Goal: Ask a question

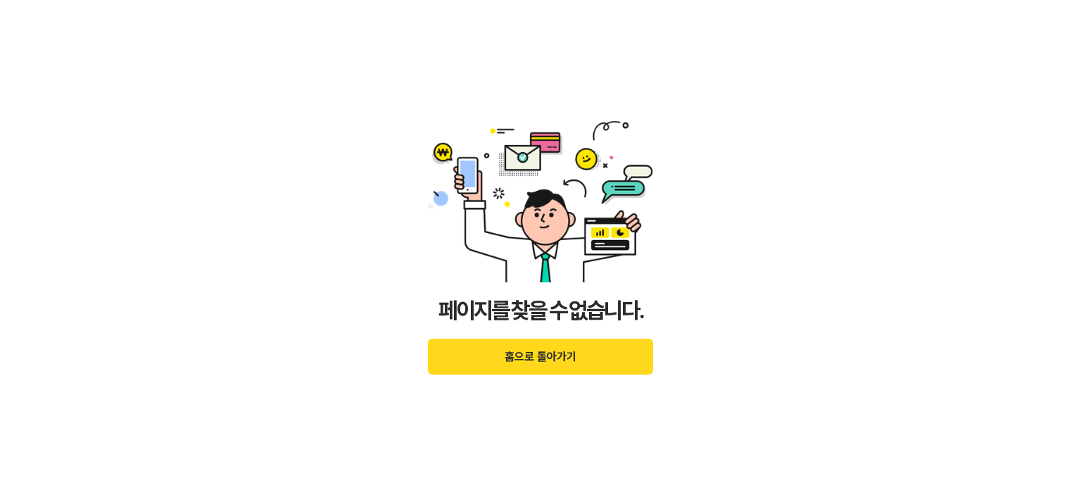
click at [549, 358] on button "홈으로 돌아가기" at bounding box center [540, 357] width 225 height 36
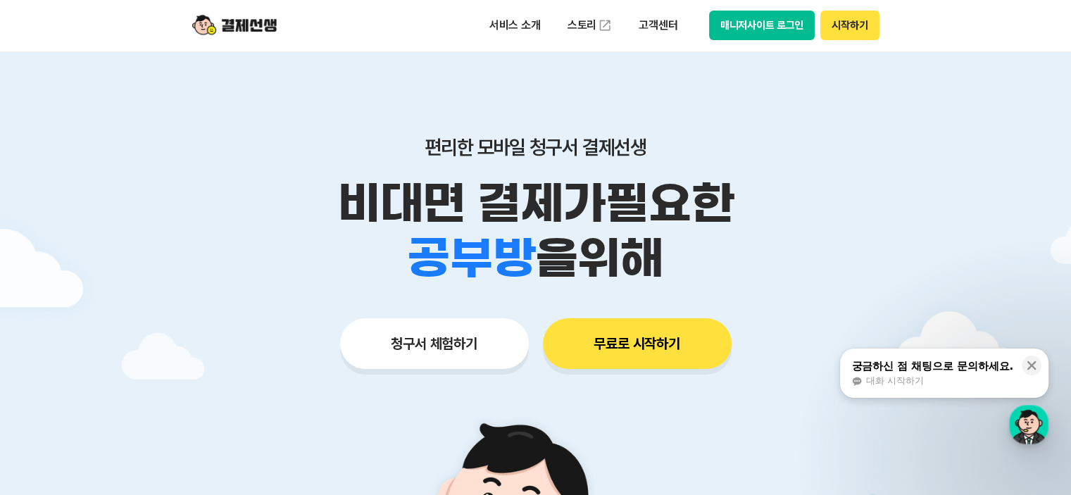
click at [898, 382] on span "대화 시작하기" at bounding box center [894, 381] width 58 height 13
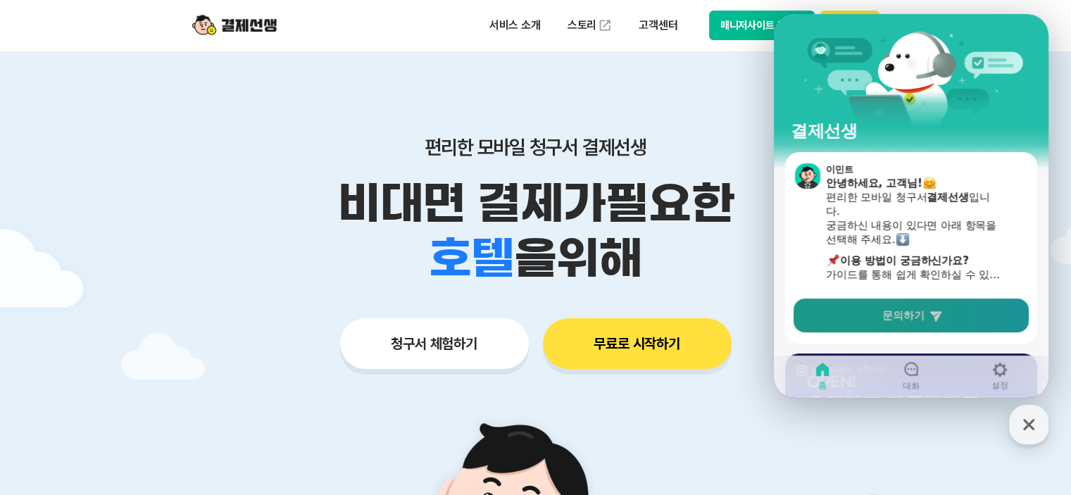
click at [922, 315] on span "문의하기" at bounding box center [903, 315] width 42 height 14
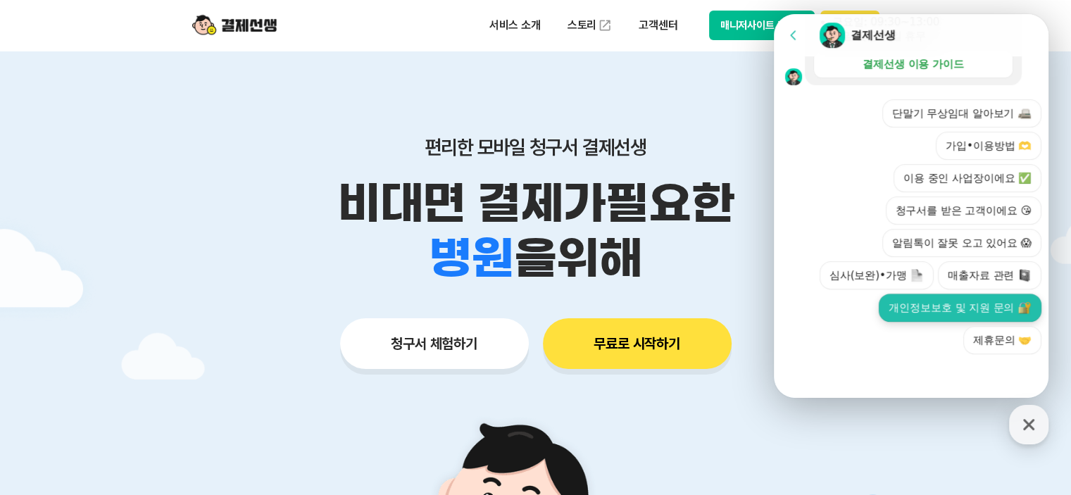
scroll to position [282, 0]
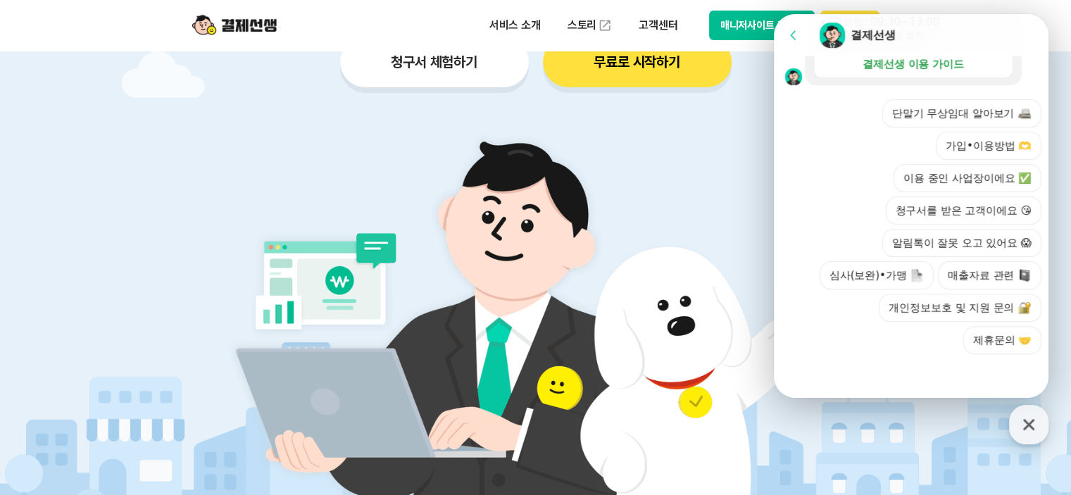
click at [914, 358] on div at bounding box center [913, 373] width 279 height 38
click at [789, 33] on icon at bounding box center [793, 35] width 14 height 14
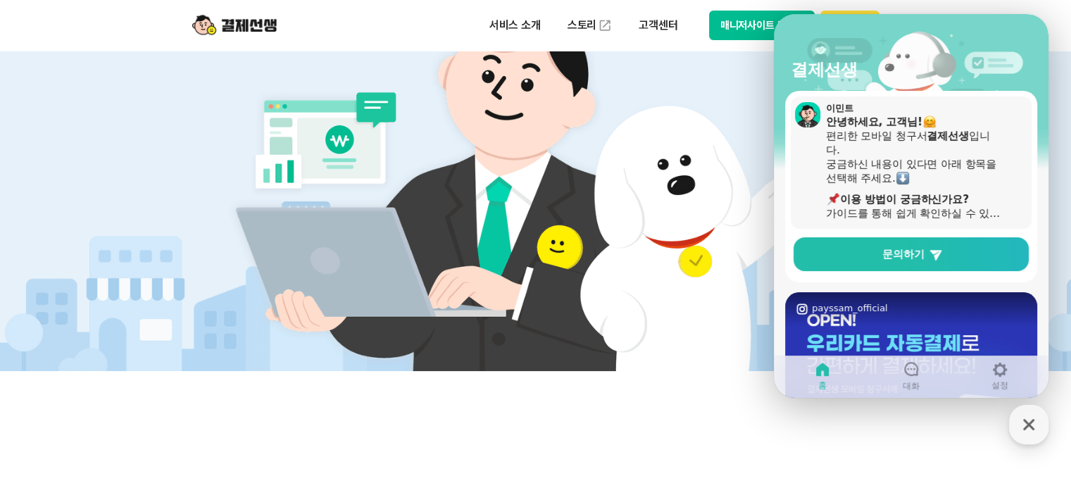
scroll to position [0, 0]
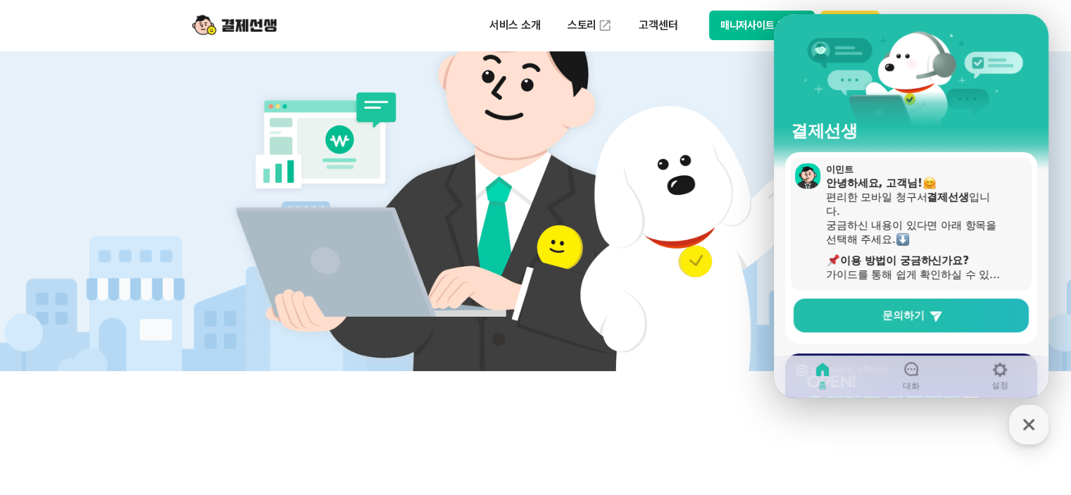
click at [905, 240] on img at bounding box center [902, 239] width 13 height 13
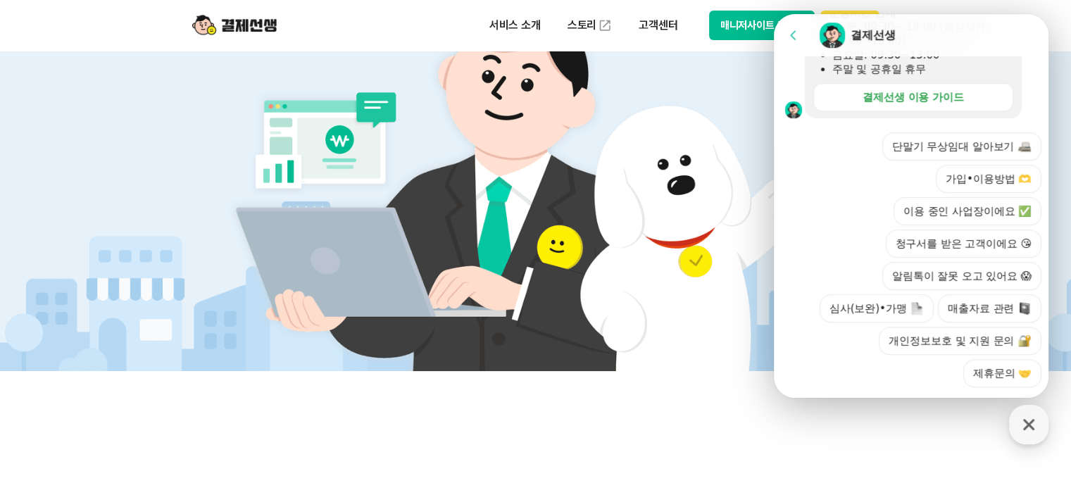
scroll to position [467, 0]
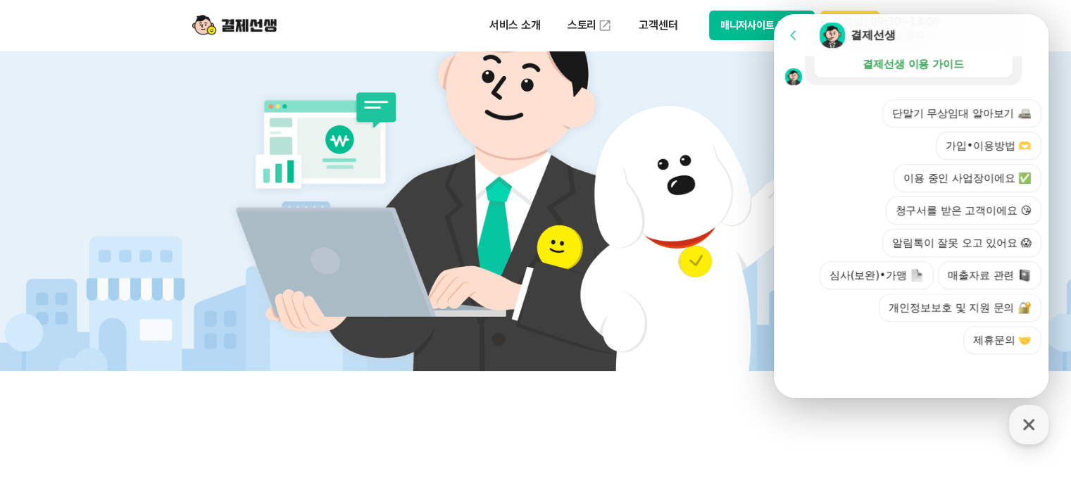
click at [909, 358] on div at bounding box center [913, 373] width 279 height 38
click at [875, 343] on div "단말기 무상임대 알아보기 가입•이용방법 🫶 이용 중인 사업장이에요 ✅ 청구서를 받은 고객이에요 😘 알림톡이 잘못 오고 있어요 😱 심사(보완)•…" at bounding box center [925, 226] width 232 height 255
click at [941, 215] on button "청구서를 받은 고객이에요 😘" at bounding box center [964, 210] width 156 height 28
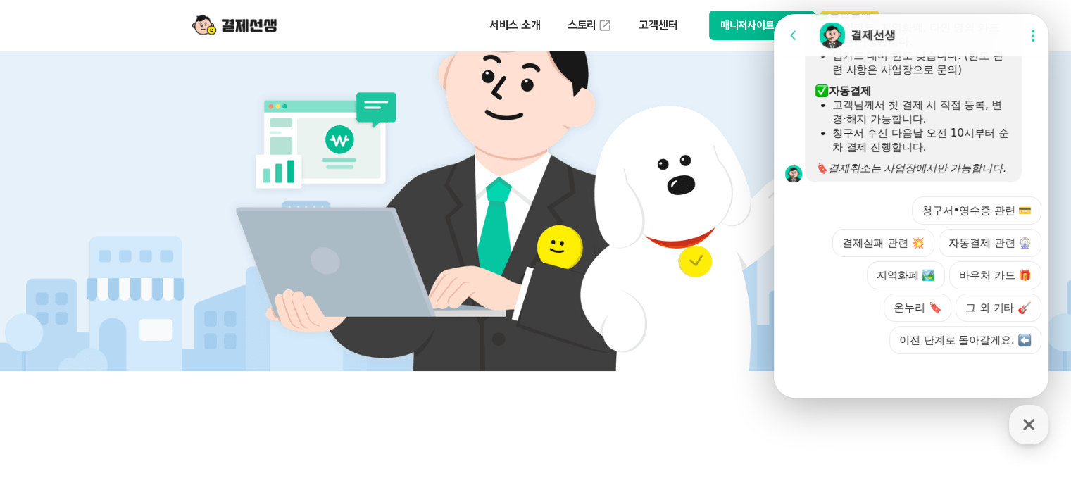
scroll to position [793, 0]
click at [850, 382] on div at bounding box center [913, 373] width 279 height 38
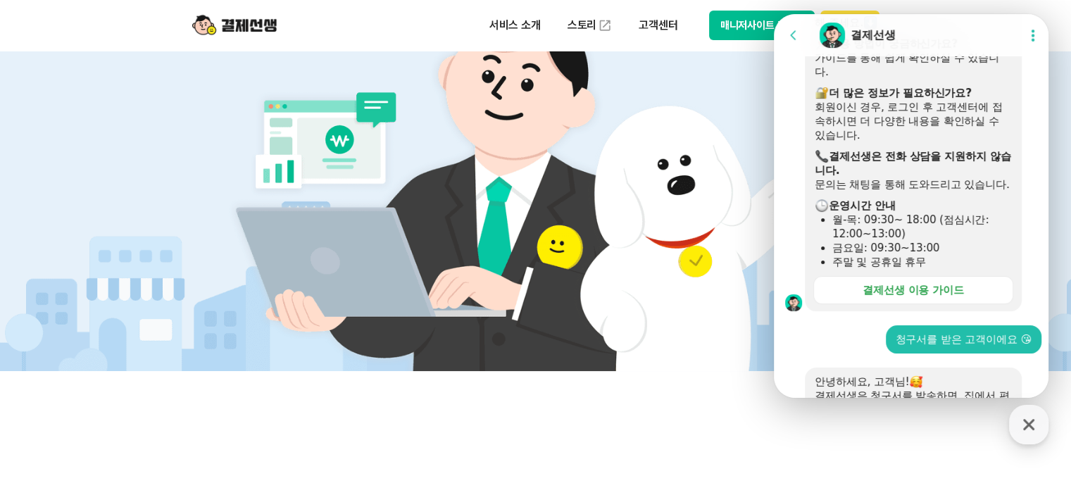
scroll to position [0, 0]
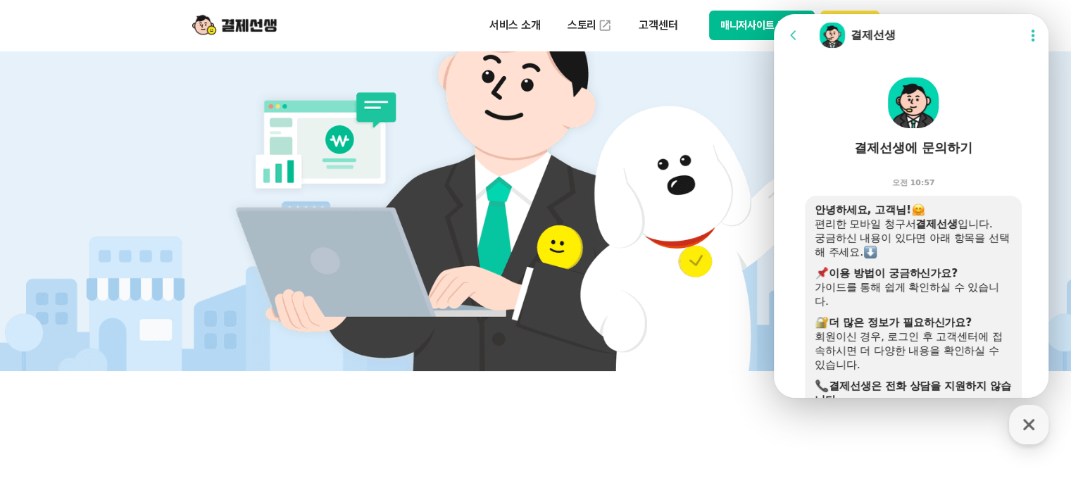
click at [908, 105] on img at bounding box center [913, 102] width 51 height 51
click at [1023, 425] on icon "button" at bounding box center [1028, 424] width 25 height 25
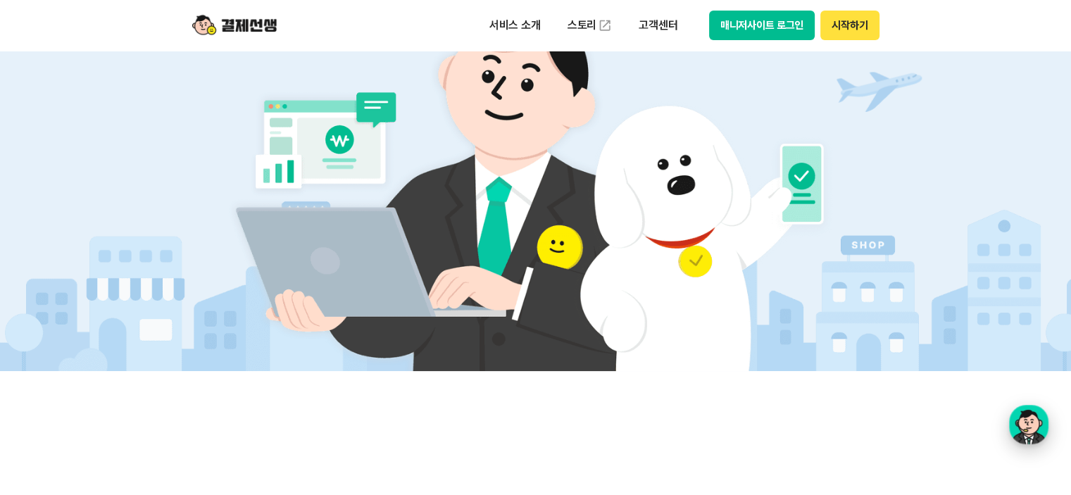
click at [1031, 430] on div "button" at bounding box center [1028, 424] width 39 height 39
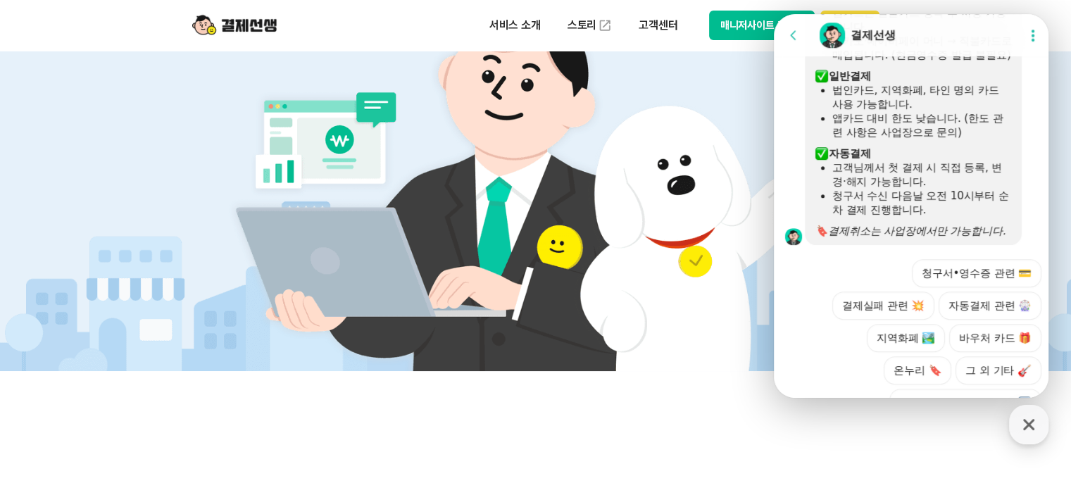
scroll to position [793, 0]
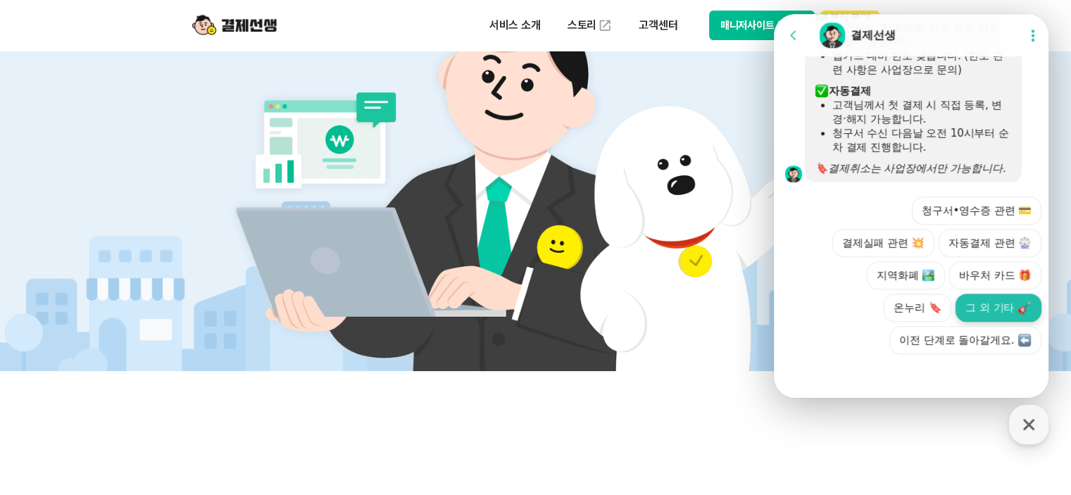
click at [998, 306] on button "그 외 기타" at bounding box center [998, 308] width 86 height 28
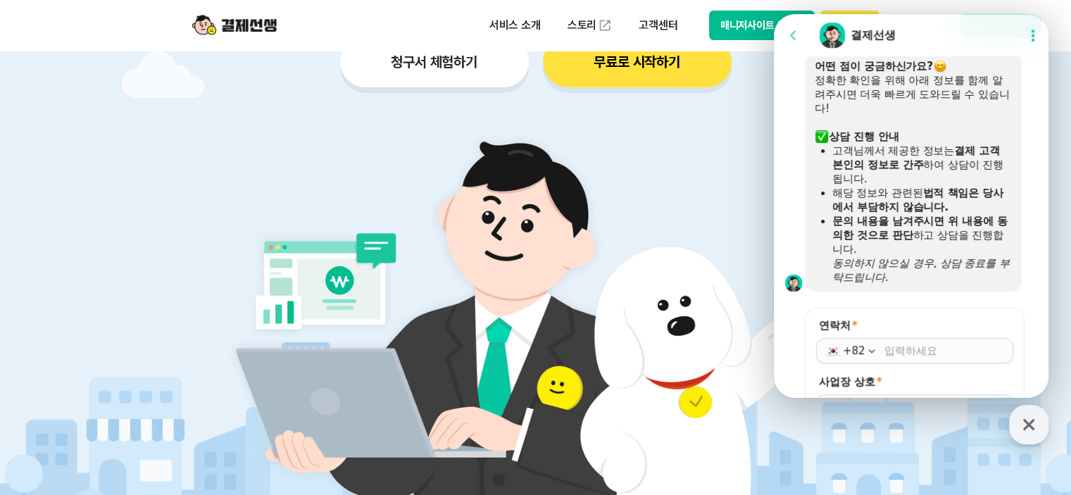
scroll to position [1094, 0]
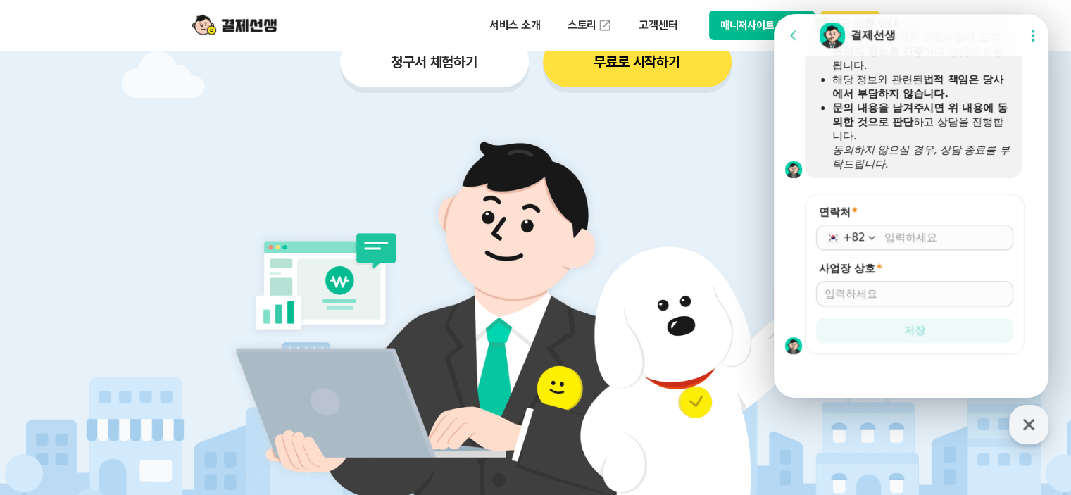
click at [936, 241] on input "연락처 *" at bounding box center [944, 237] width 120 height 14
type input "[PHONE_NUMBER]"
click at [929, 289] on input "사업장 상호 *" at bounding box center [914, 294] width 180 height 14
click at [926, 291] on input "사업장 상호 *" at bounding box center [914, 294] width 180 height 14
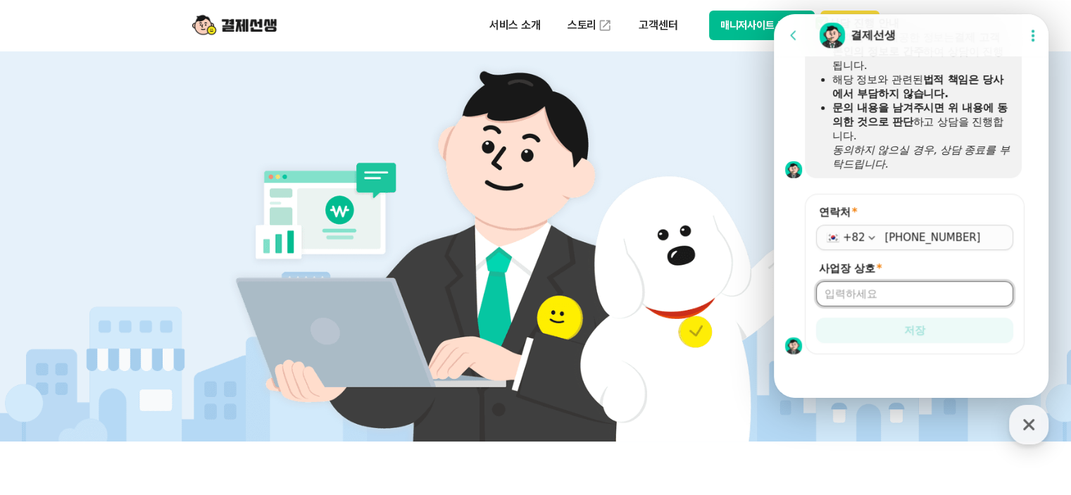
scroll to position [1024, 0]
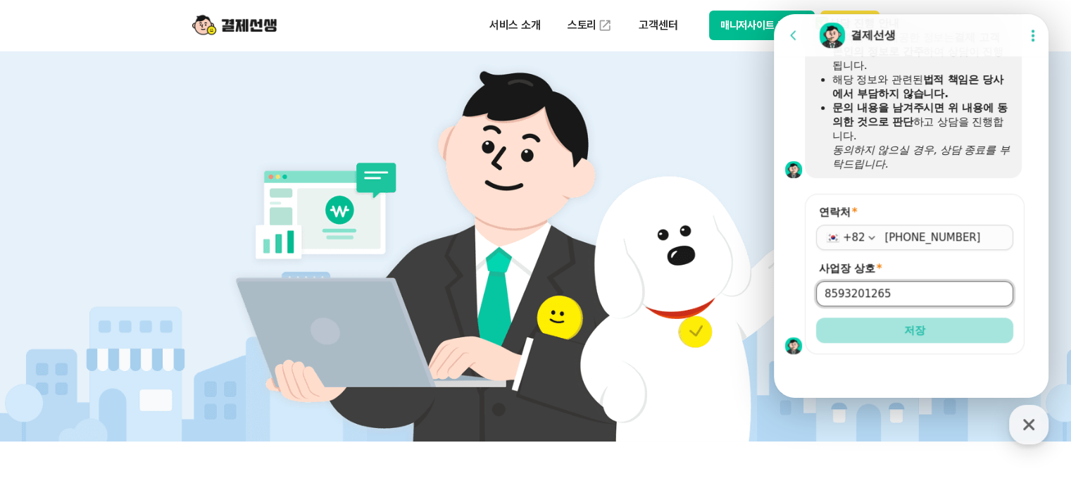
type input "8593201265"
click at [938, 325] on button "저장" at bounding box center [914, 329] width 197 height 25
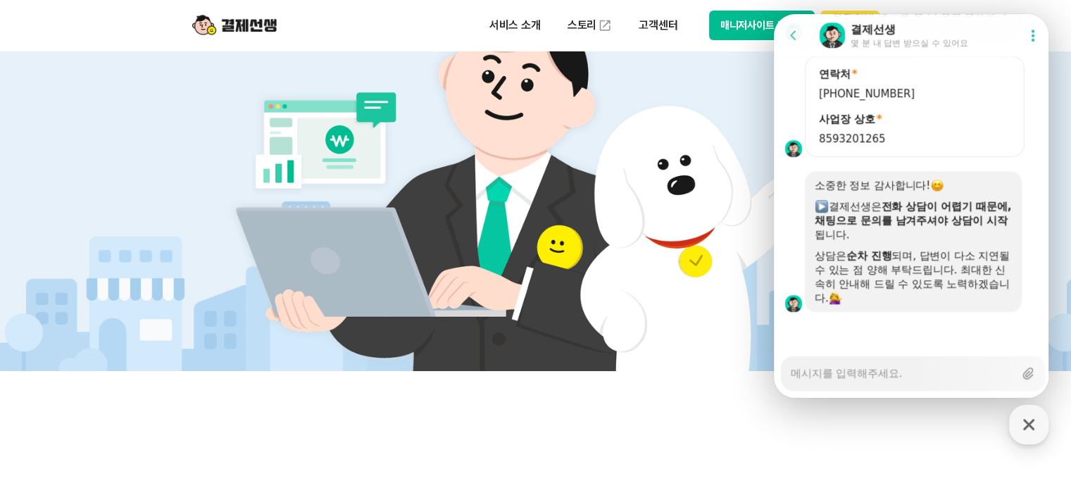
scroll to position [1232, 0]
click at [889, 374] on textarea "Messenger Input Textarea" at bounding box center [902, 368] width 223 height 24
type textarea "x"
type textarea "ㄱ"
type textarea "x"
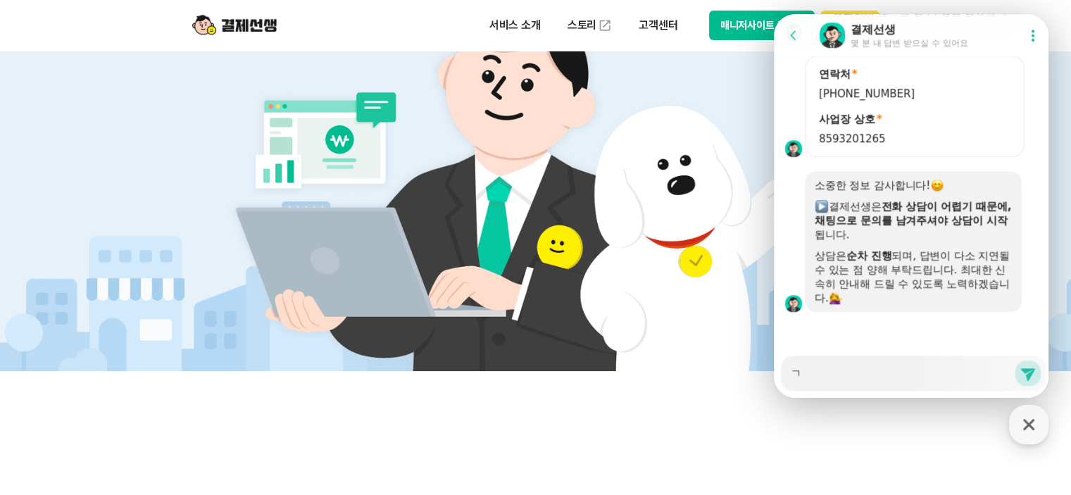
type textarea "겨"
type textarea "x"
type textarea "결"
type textarea "x"
type textarea "결ㅈ"
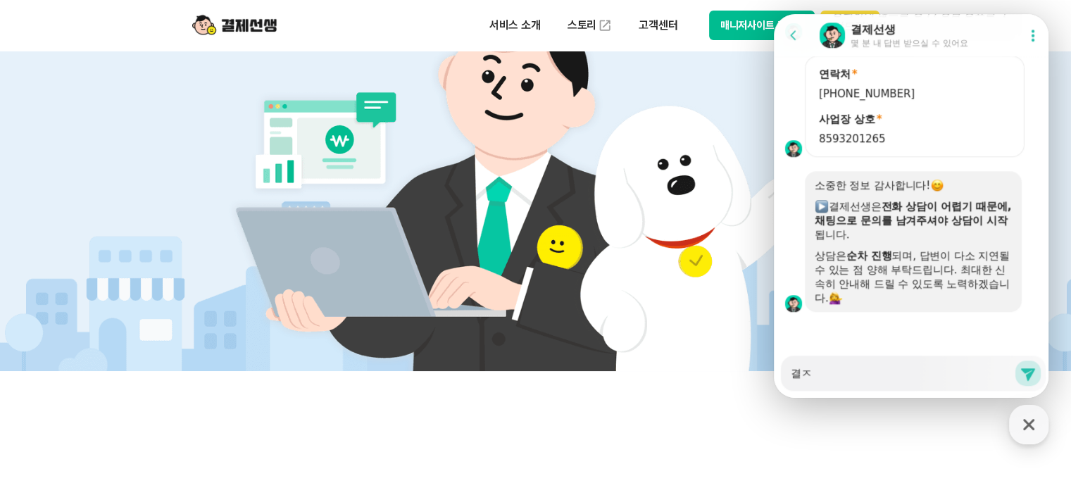
type textarea "x"
type textarea "결제"
type textarea "x"
type textarea "결젯"
type textarea "x"
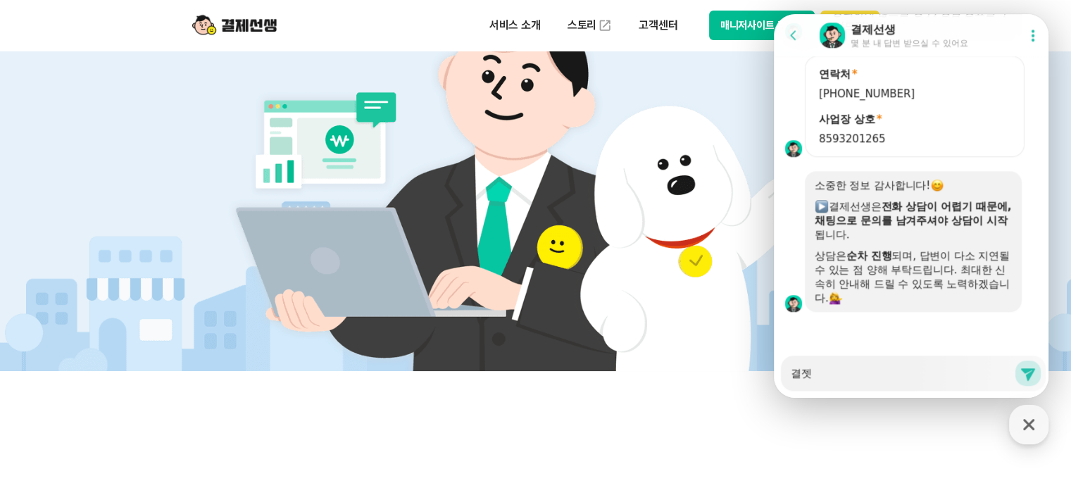
type textarea "결제서"
type textarea "x"
type textarea "결제선"
type textarea "x"
type textarea "결제선ㅅ"
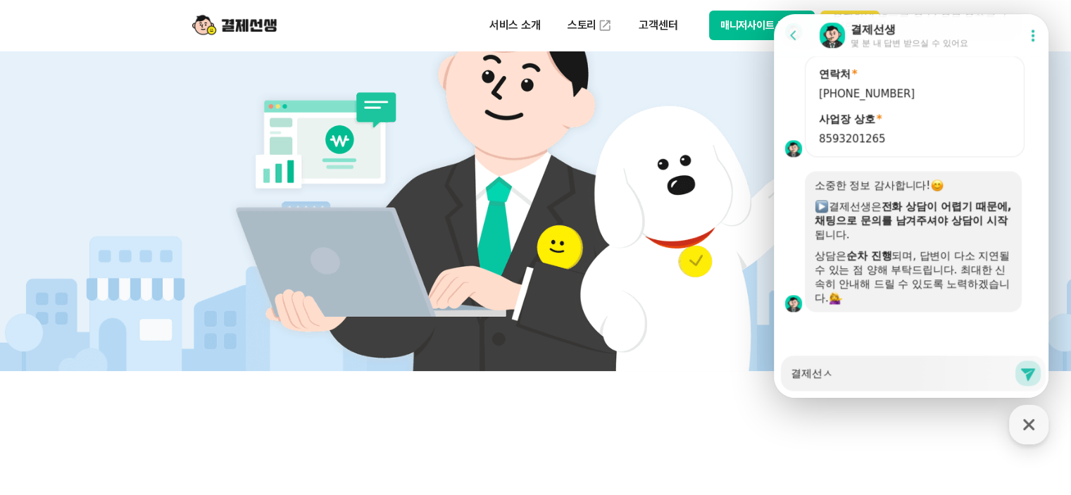
type textarea "x"
type textarea "결제선새"
type textarea "x"
type textarea "결제선생"
type textarea "x"
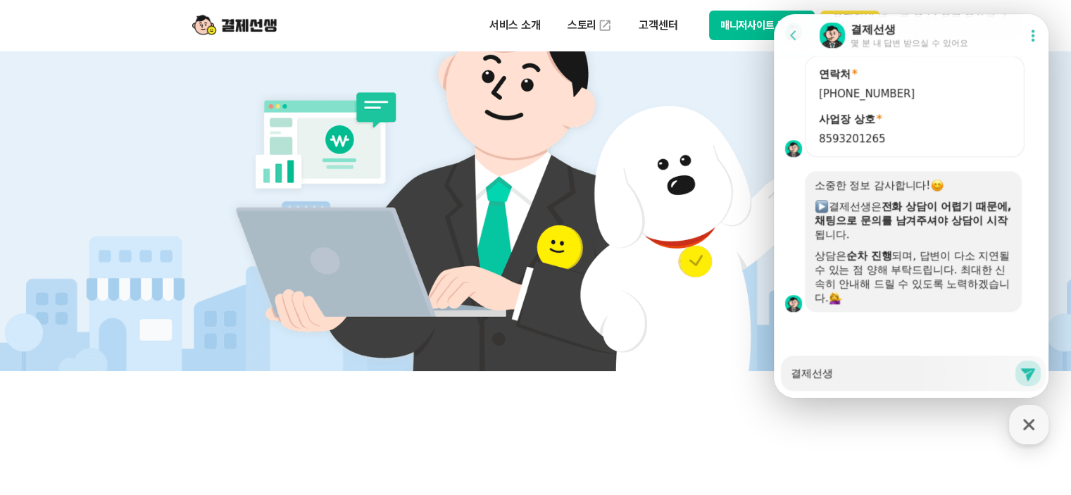
type textarea "결제선생ㅇ"
type textarea "x"
type textarea "결제선생에"
type textarea "x"
type textarea "결제선생에서"
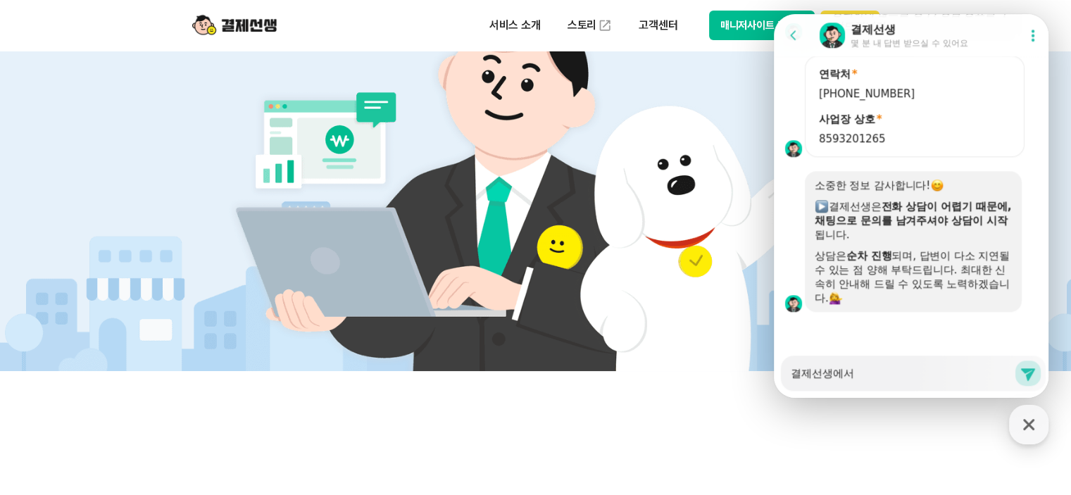
type textarea "x"
type textarea "결제선생에서"
type textarea "x"
type textarea "결제선생에서 ㄱ"
type textarea "x"
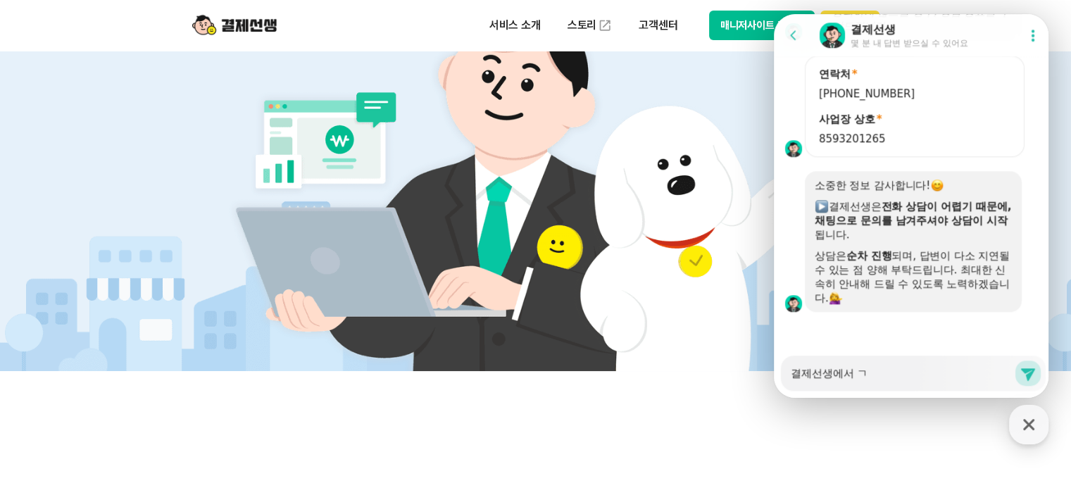
type textarea "결제선생에서 겨"
type textarea "x"
type textarea "결제선생에서 결"
type textarea "x"
type textarea "결제선생에서 결ㅈ"
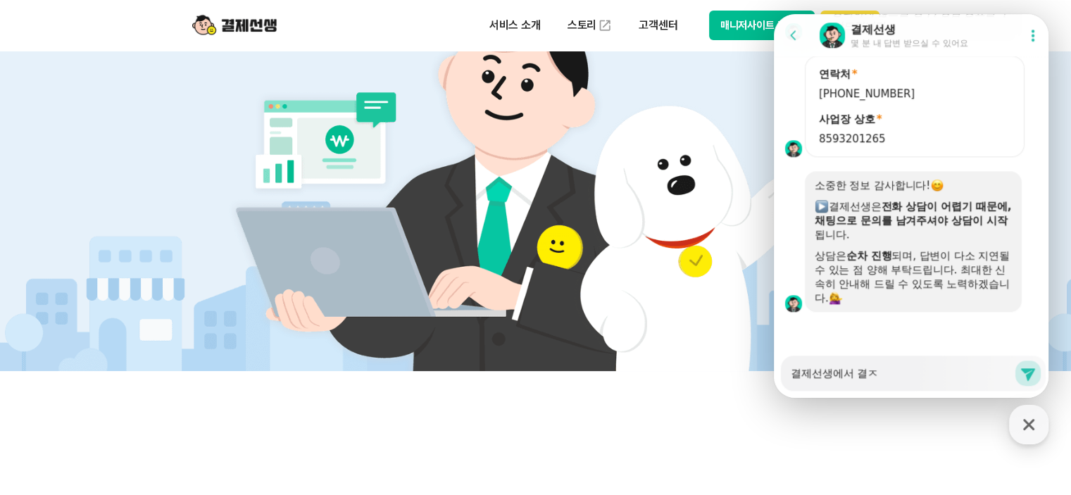
type textarea "x"
type textarea "결제선생에서 결제"
type textarea "x"
type textarea "결제선생에서 결젤"
type textarea "x"
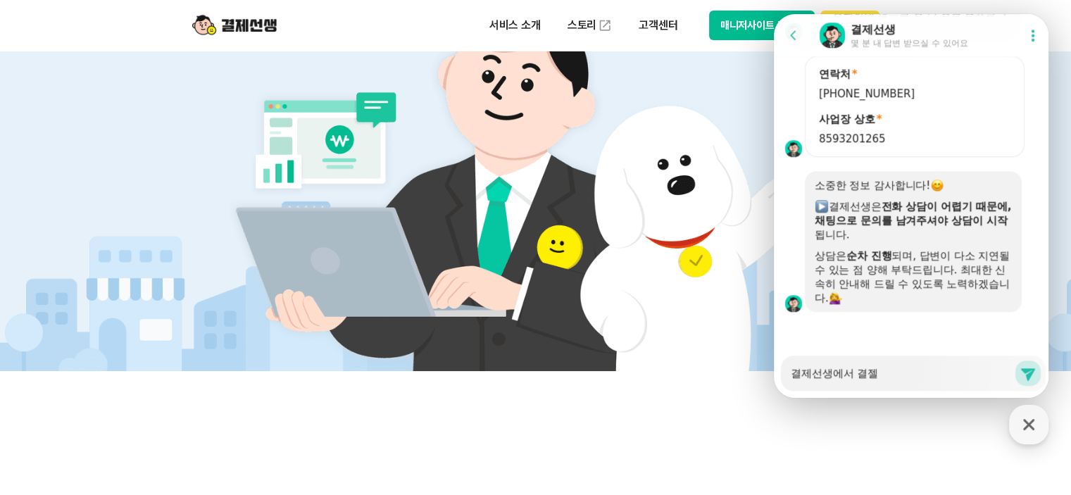
type textarea "결제선생에서 결제리"
type textarea "x"
type textarea "결제선생에서 결제링"
type textarea "x"
type textarea "결제선생에서 결제링ㅋ"
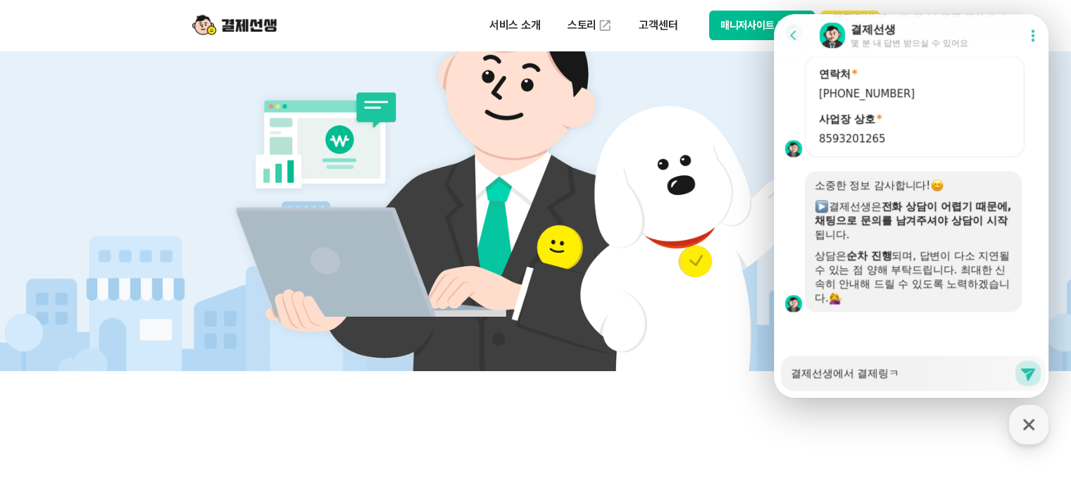
type textarea "x"
type textarea "결제선생에서 결제링크"
type textarea "x"
type textarea "결제선생에서 결제링클"
type textarea "x"
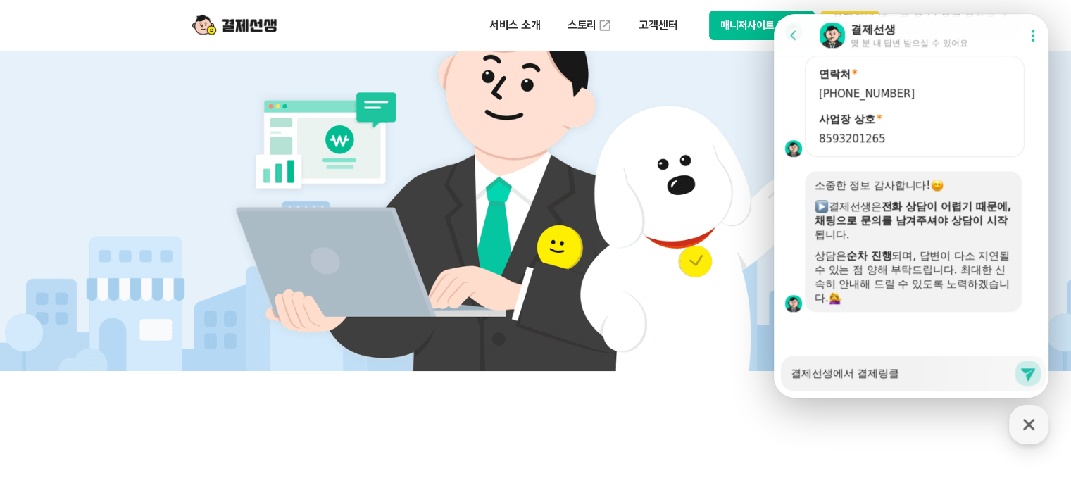
type textarea "결제선생에서 결제링크르"
type textarea "x"
type textarea "결제선생에서 결제링크를"
type textarea "x"
type textarea "결제선생에서 결제링크를"
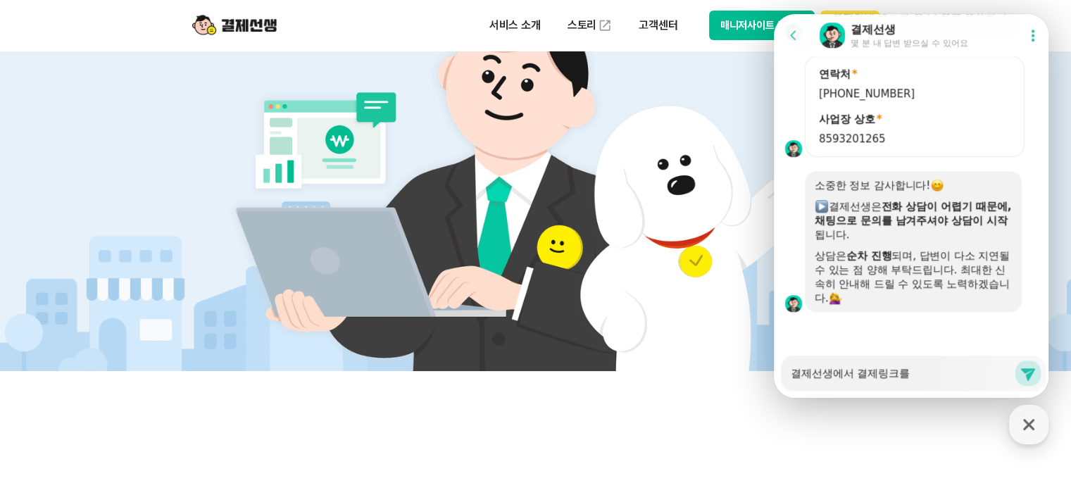
type textarea "x"
type textarea "결제선생에서 결제링크를 ㅈ"
type textarea "x"
type textarea "결제선생에서 결제링크를 제"
type textarea "x"
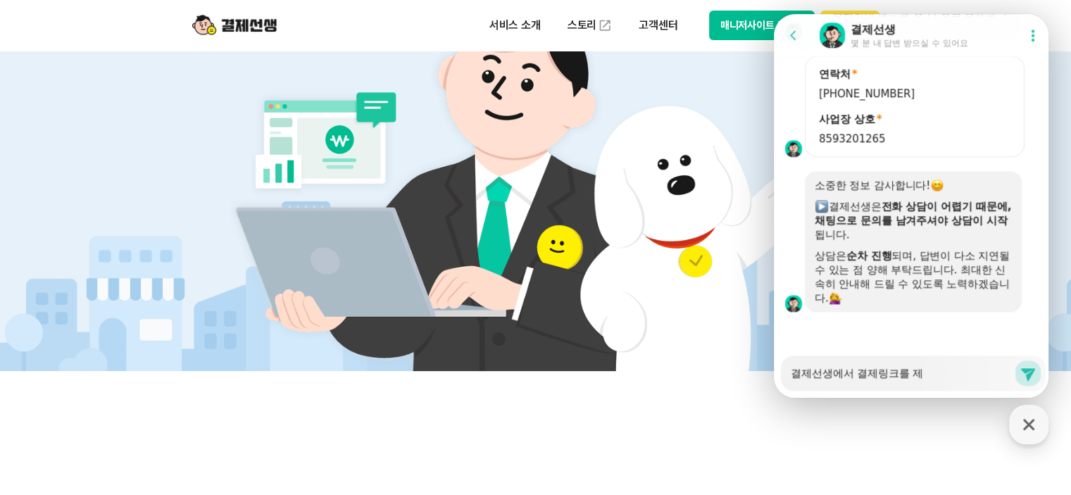
type textarea "결제선생에서 결제링크를 제"
type textarea "x"
type textarea "결제선생에서 결제링크를 제 ㅋ"
type textarea "x"
type textarea "결제선생에서 결제링크를 제 카"
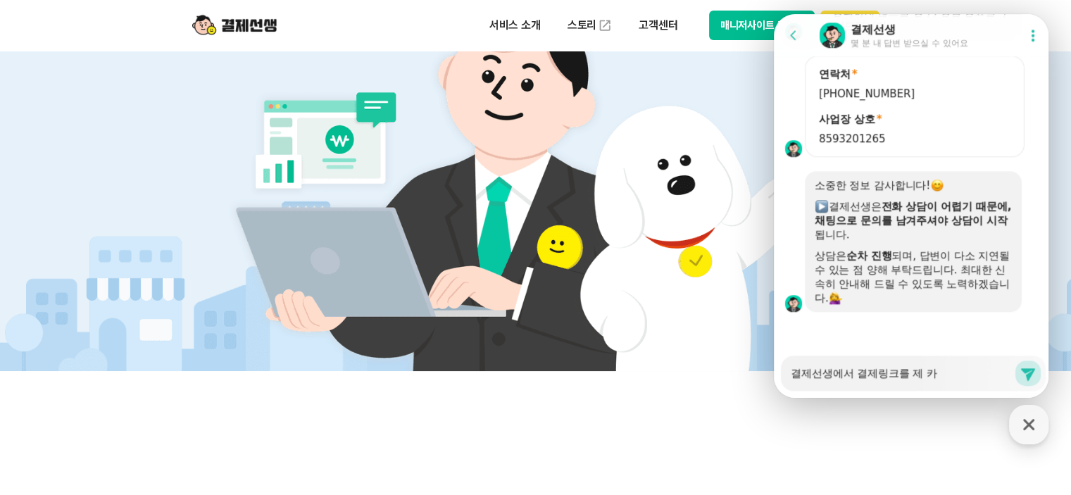
type textarea "x"
type textarea "결제선생에서 결제링크를 [PERSON_NAME]"
type textarea "x"
type textarea "결제선생에서 결제링크를 제 카톡"
type textarea "x"
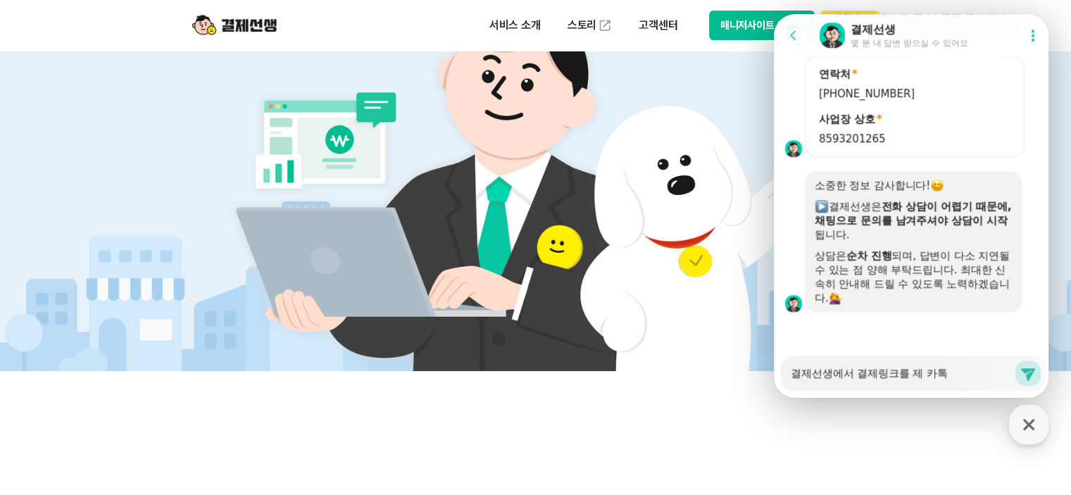
type textarea "결제선생에서 결제링크를 제 카톡ㅇ"
type textarea "x"
type textarea "결제선생에서 결제링크를 제 카톡으"
type textarea "x"
type textarea "결제선생에서 결제링크를 제 카톡으로"
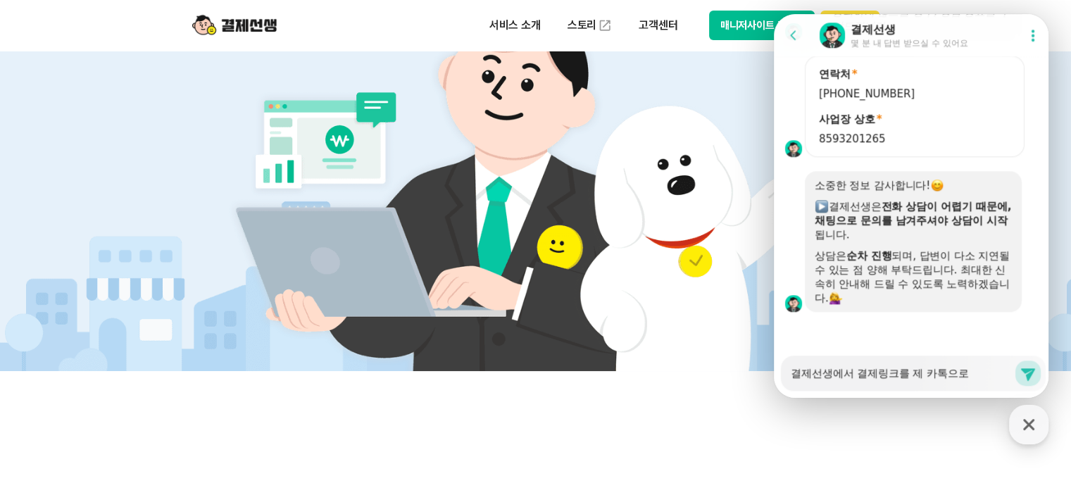
type textarea "x"
type textarea "결제선생에서 결제링크를 제 카톡으로"
type textarea "x"
type textarea "결제선생에서 결제링크를 제 카톡으로"
type textarea "x"
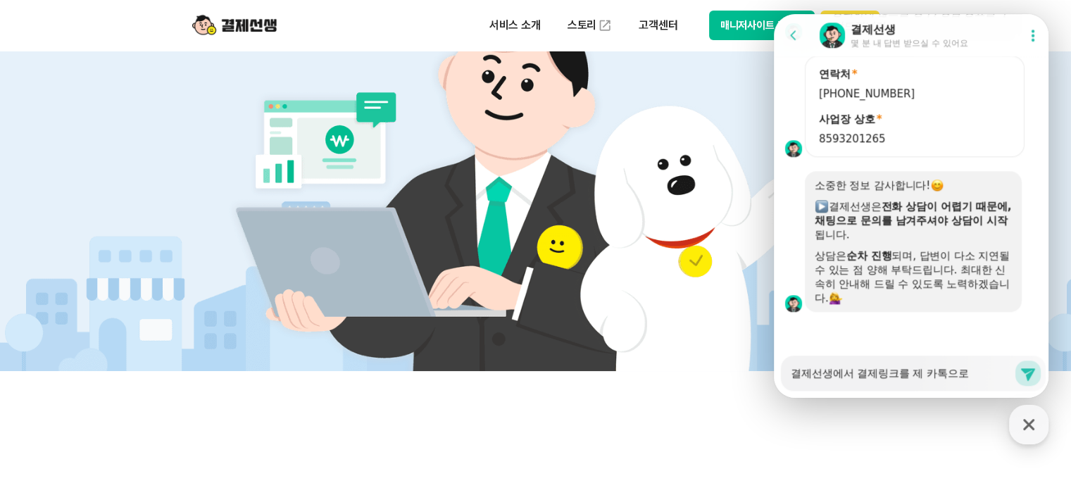
type textarea "결제선생에서 결제링크를 제 카톡으"
type textarea "x"
type textarea "결제선생에서 결제링크를 제 카톡"
type textarea "x"
type textarea "결제선생에서 결제링크를 제 카톡ㅇ"
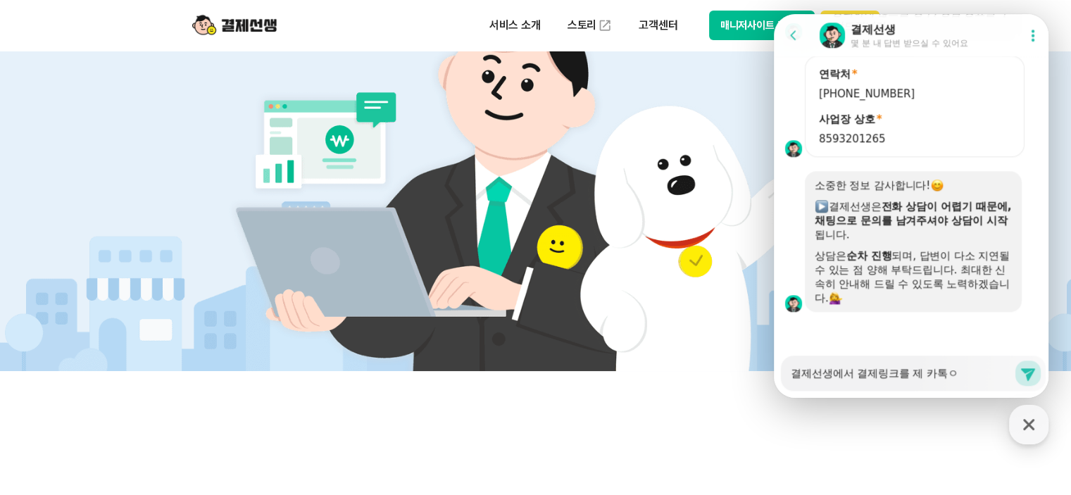
type textarea "x"
type textarea "결제선생에서 결제링크를 제 카톡으"
type textarea "x"
type textarea "결제선생에서 결제링크를 제 카톡을"
type textarea "x"
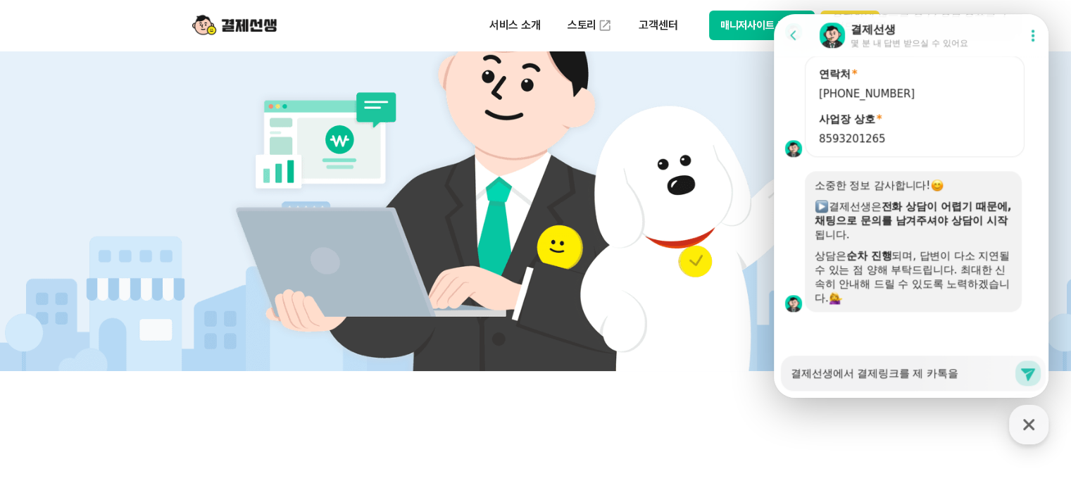
type textarea "결제선생에서 결제링크를 제 카톡으로"
type textarea "x"
type textarea "결제선생에서 결제링크를 제 카톡으로"
type textarea "x"
type textarea "결제선생에서 결제링크를 제 카톡으로 ㅂ"
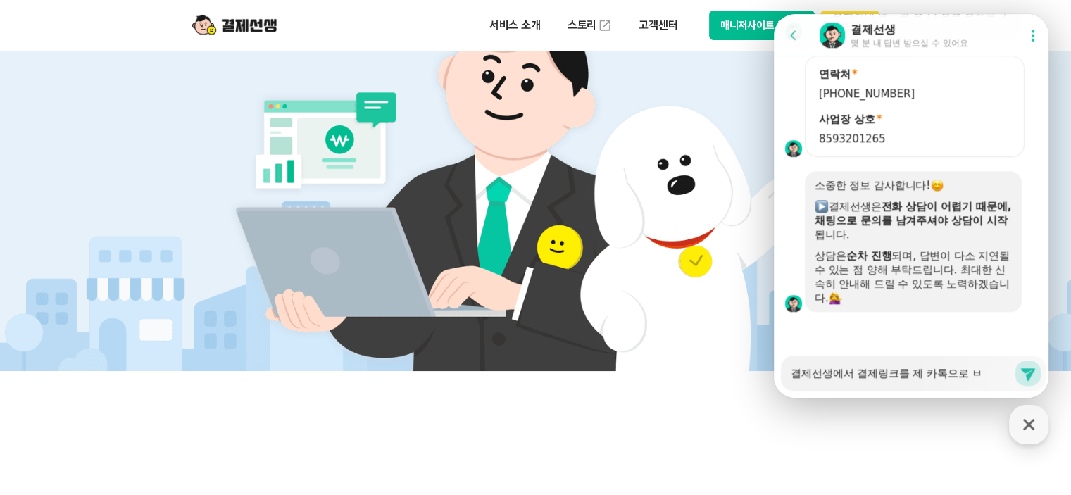
type textarea "x"
type textarea "결제선생에서 결제링크를 제 카톡으로 보"
type textarea "x"
type textarea "결제선생에서 결제링크를 제 [GEOGRAPHIC_DATA]으로 본"
type textarea "x"
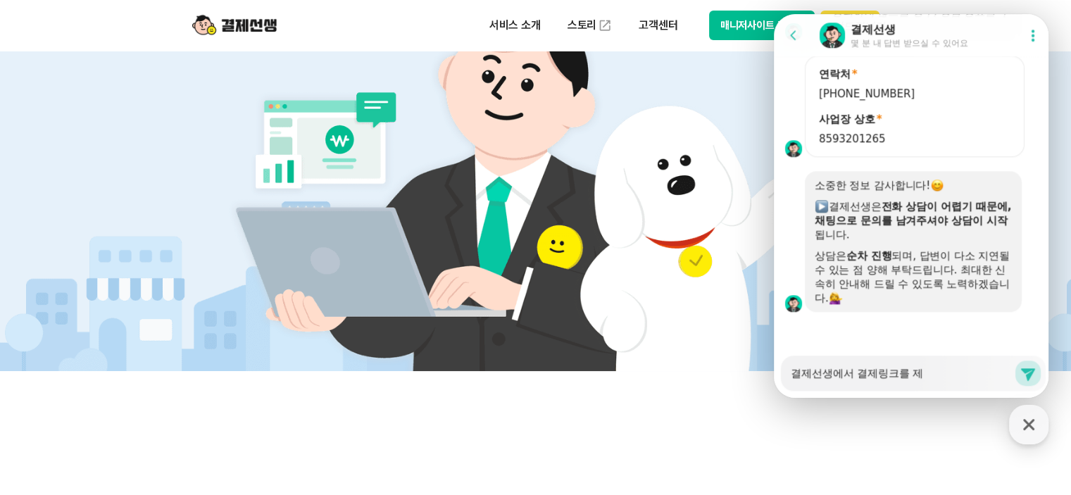
type textarea "결제선생에서 결제링크를 제 [GEOGRAPHIC_DATA]으로 보내"
type textarea "x"
type textarea "결제선생에서 결제링크를 제 카톡으로 보낼"
type textarea "x"
type textarea "결제선생에서 결제링크를 제 카톡으로 보낼수"
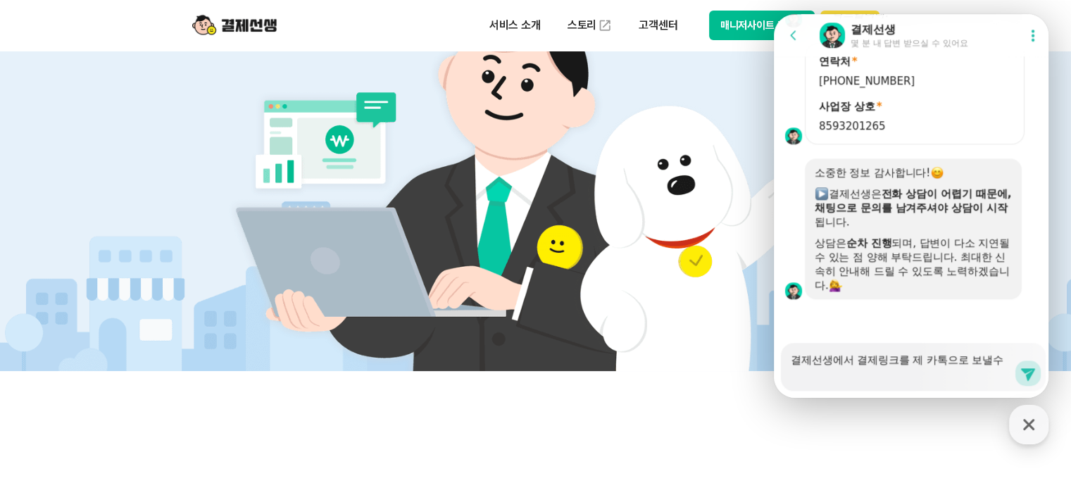
type textarea "x"
type textarea "결제선생에서 결제링크를 제 카톡으로 보낼숭"
type textarea "x"
type textarea "결제선생에서 결제링크를 제 카톡으로 보낼수이"
type textarea "x"
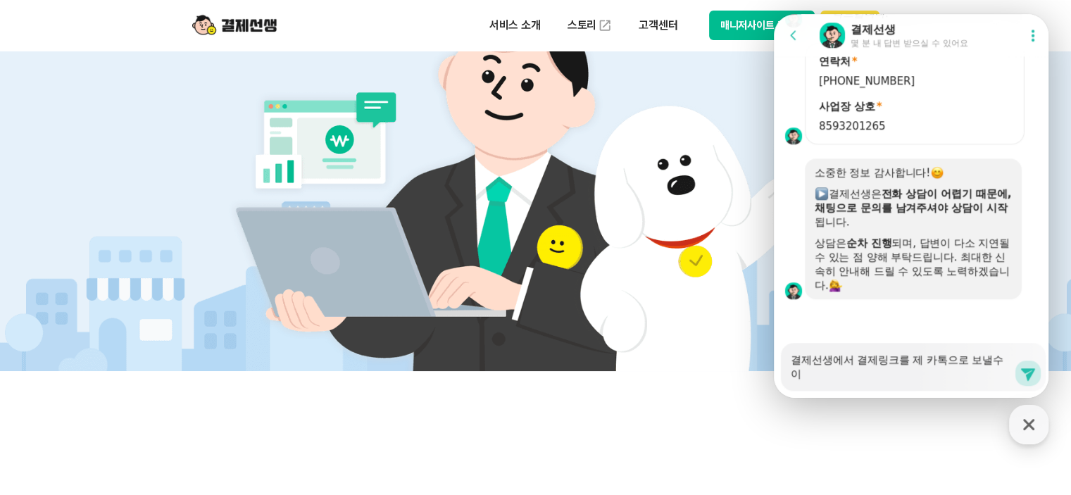
type textarea "결제선생에서 결제링크를 제 카톡으로 보낼수있"
type textarea "x"
type textarea "결제선생에서 결제링크를 제 카톡으로 보낼수있ㄴ"
type textarea "x"
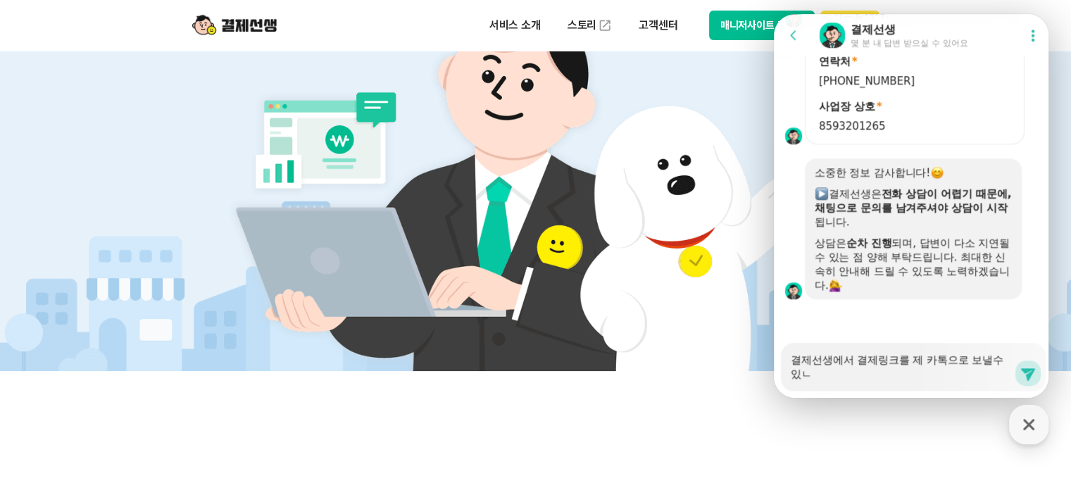
type textarea "결제선생에서 결제링크를 제 카톡으로 보낼수있나"
type textarea "x"
type textarea "결제선생에서 결제링크를 제 카톡으로 보낼수있나요"
type textarea "x"
type textarea "결제선생에서 결제링크를 제 카톡으로 보낼수있나요."
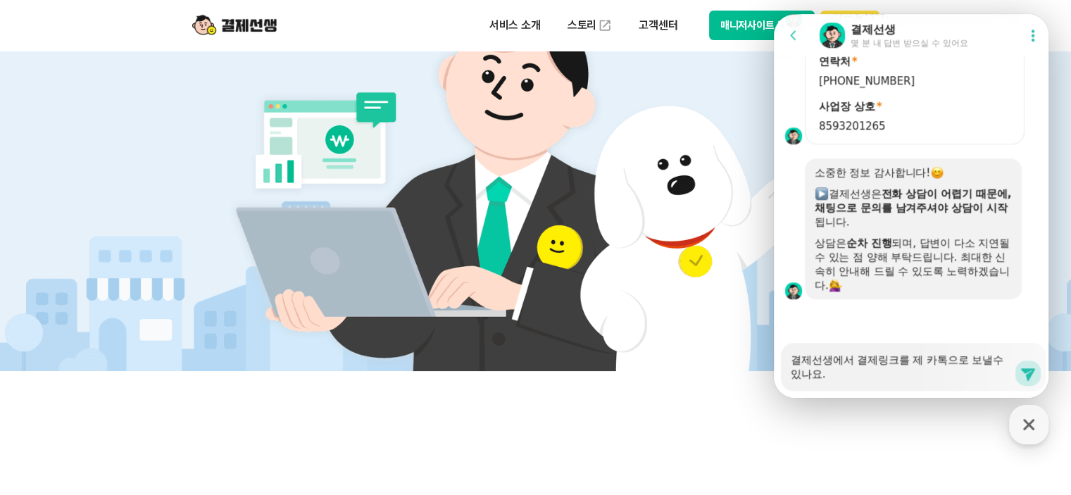
type textarea "x"
type textarea "결제선생에서 결제링크를 제 카톡으로 보낼수있나요."
type textarea "x"
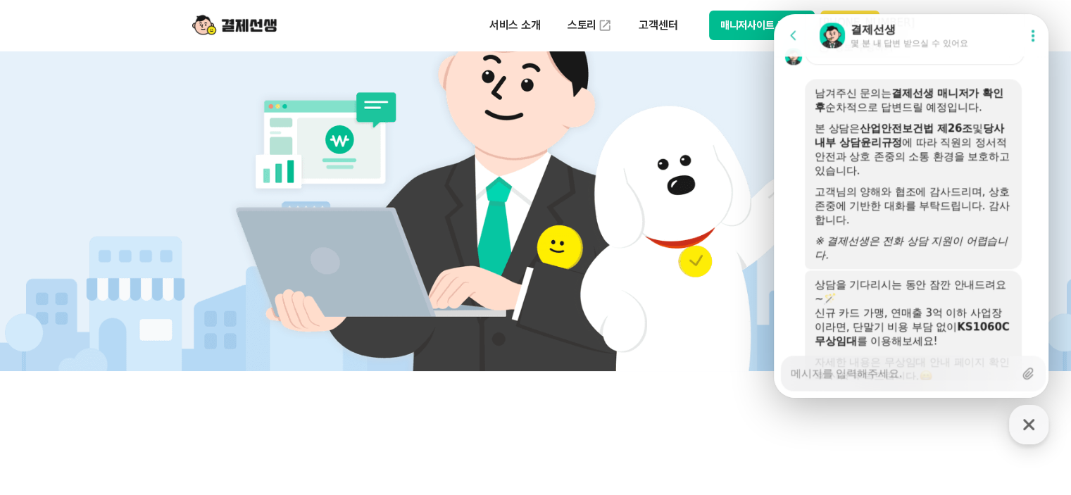
scroll to position [1866, 0]
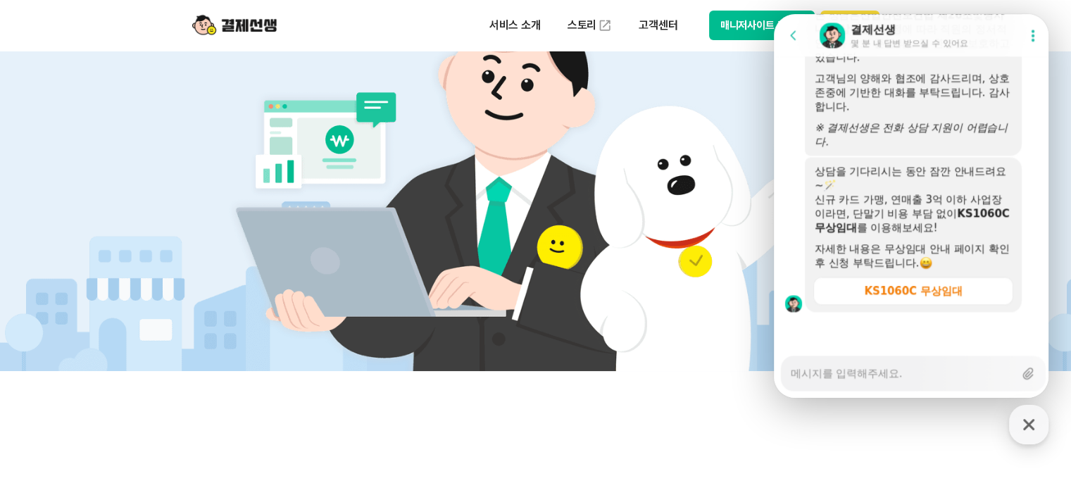
click at [904, 375] on textarea "Messenger Input Textarea" at bounding box center [902, 368] width 223 height 24
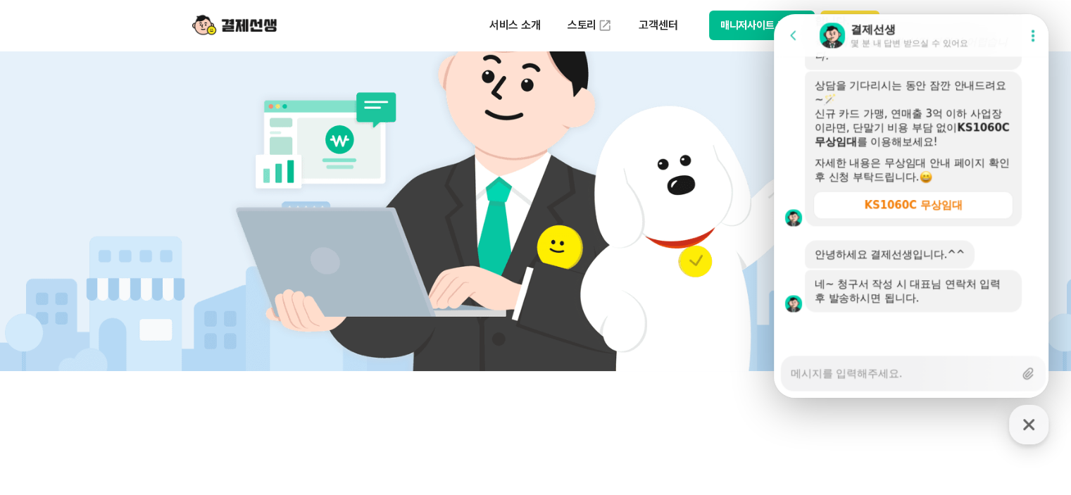
scroll to position [1951, 0]
type textarea "x"
type textarea "ㄱ"
type textarea "x"
type textarea "가"
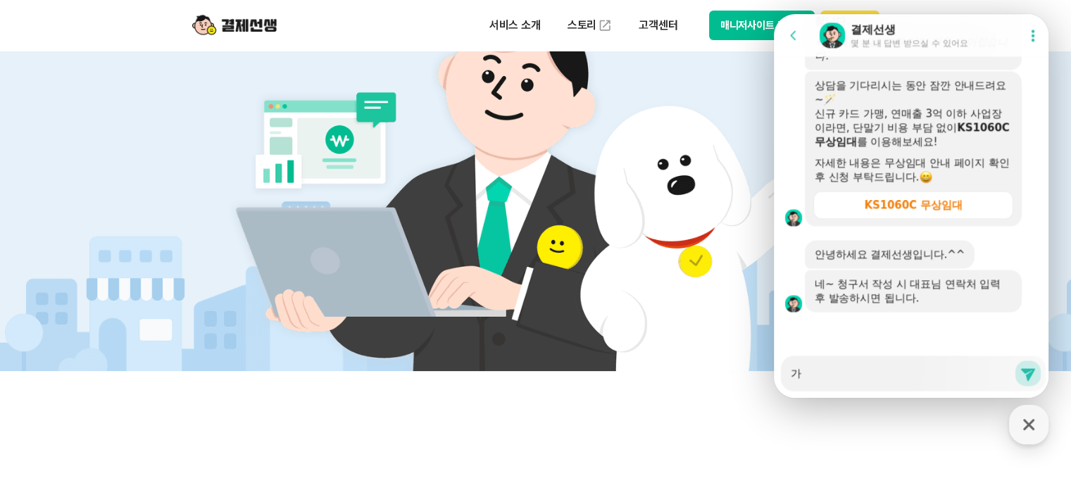
type textarea "x"
type textarea "감"
type textarea "x"
type textarea "감ㅅ"
type textarea "x"
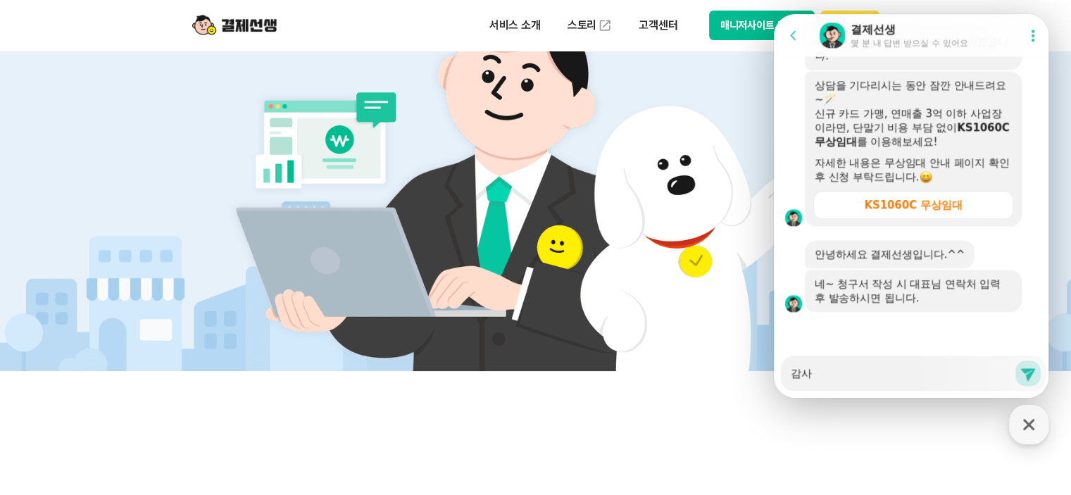
type textarea "감샇"
type textarea "x"
type textarea "감사합"
type textarea "x"
type textarea "감사합ㄴ"
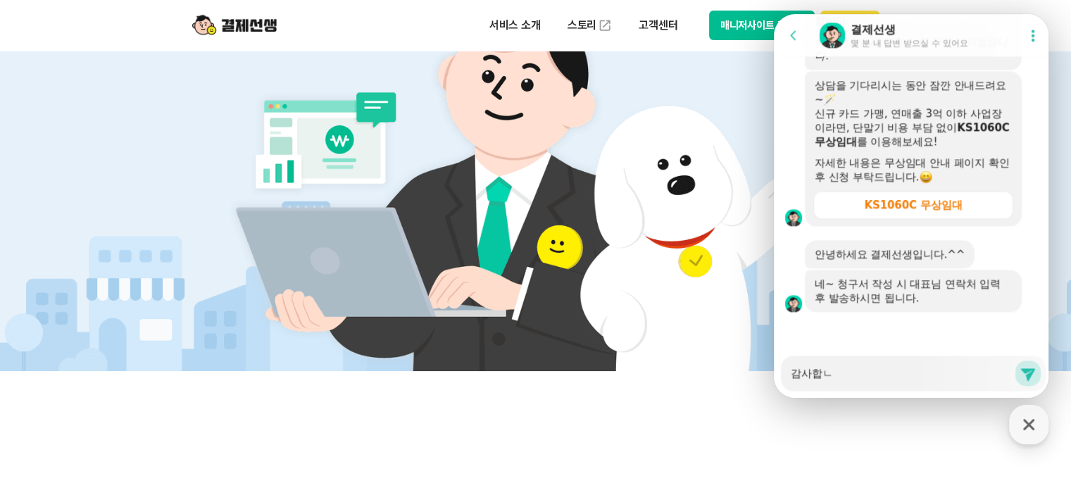
type textarea "x"
type textarea "감사합닏"
type textarea "x"
type textarea "감사합니다"
type textarea "x"
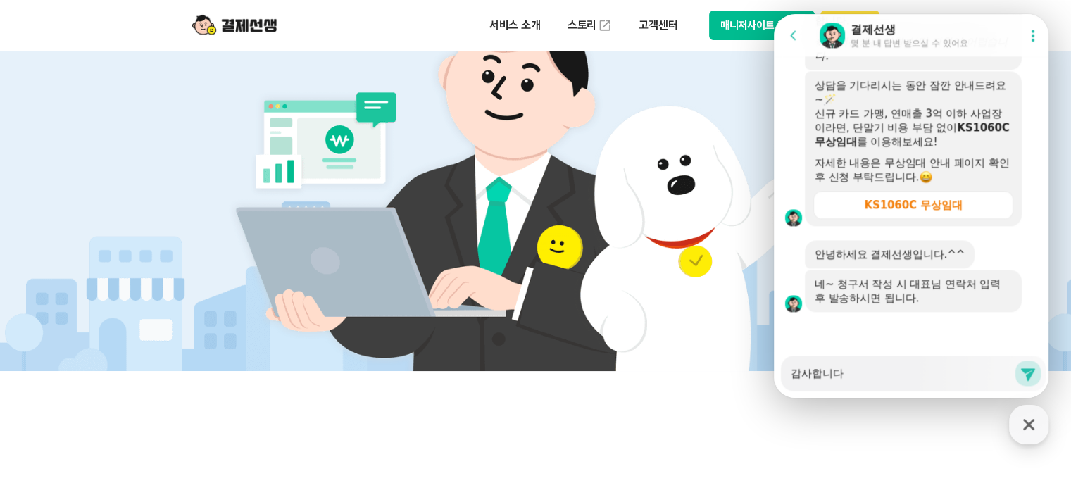
type textarea "감사합니다^"
type textarea "x"
type textarea "감사합니다^^"
type textarea "x"
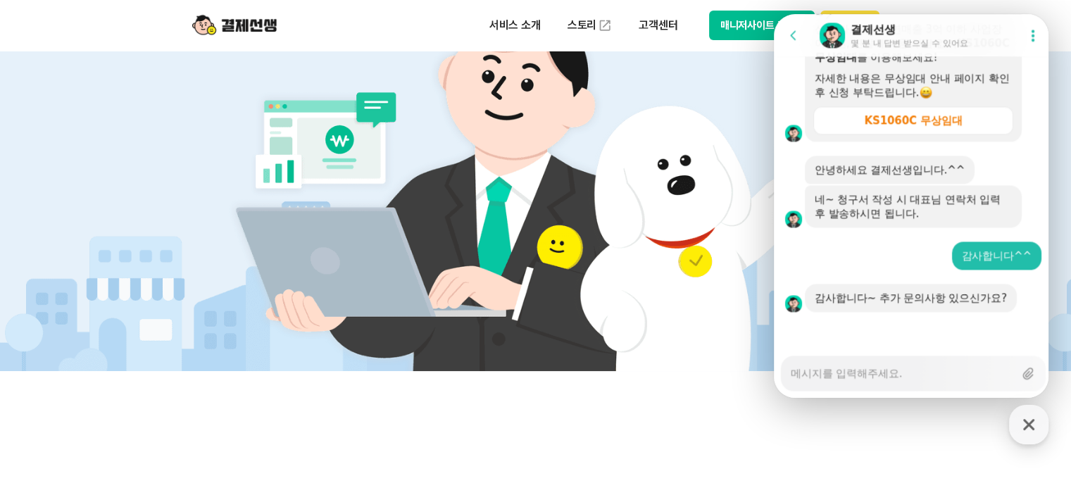
scroll to position [2036, 0]
type textarea "x"
type textarea "ㅊ"
type textarea "x"
type textarea "추"
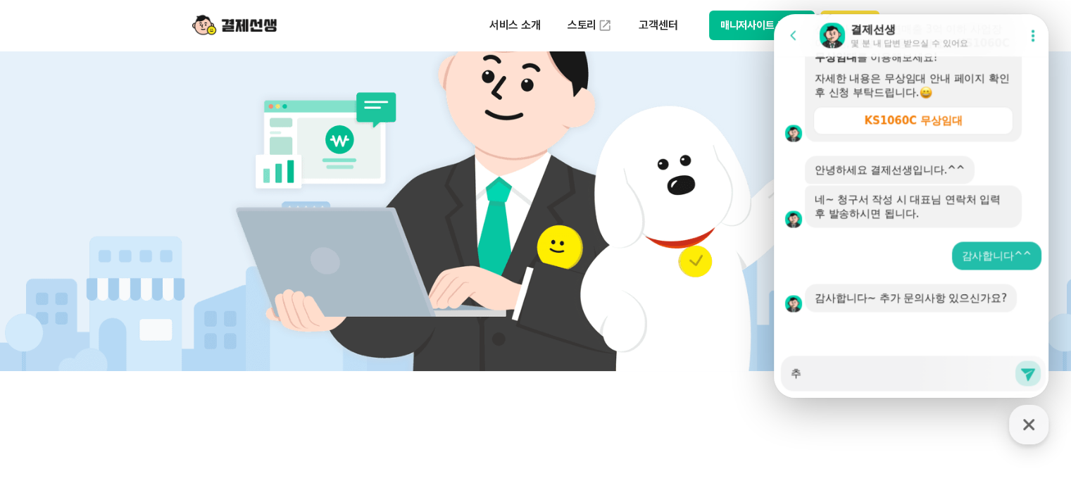
type textarea "x"
type textarea "축"
type textarea "x"
type textarea "추가"
type textarea "x"
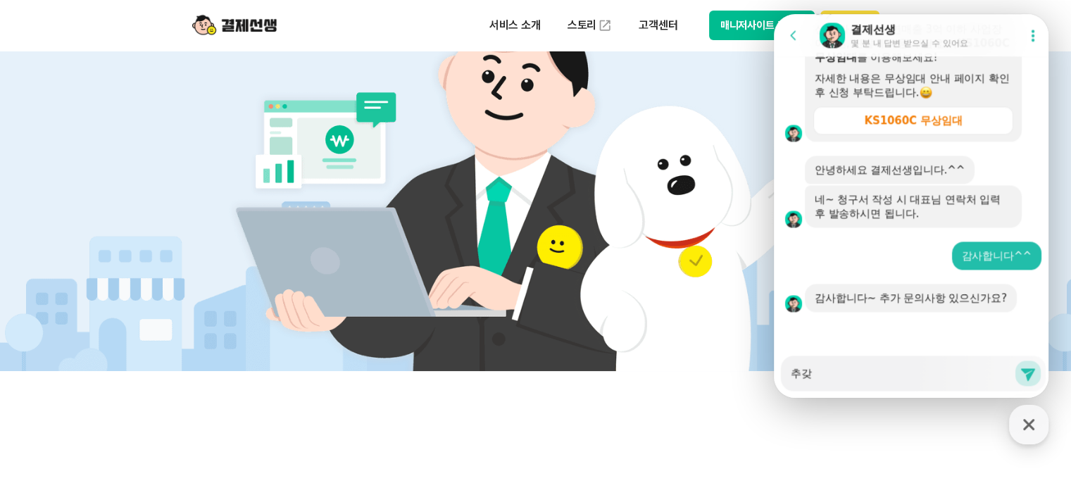
type textarea "추가지"
type textarea "x"
type textarea "추가질"
type textarea "x"
type textarea "추가짊"
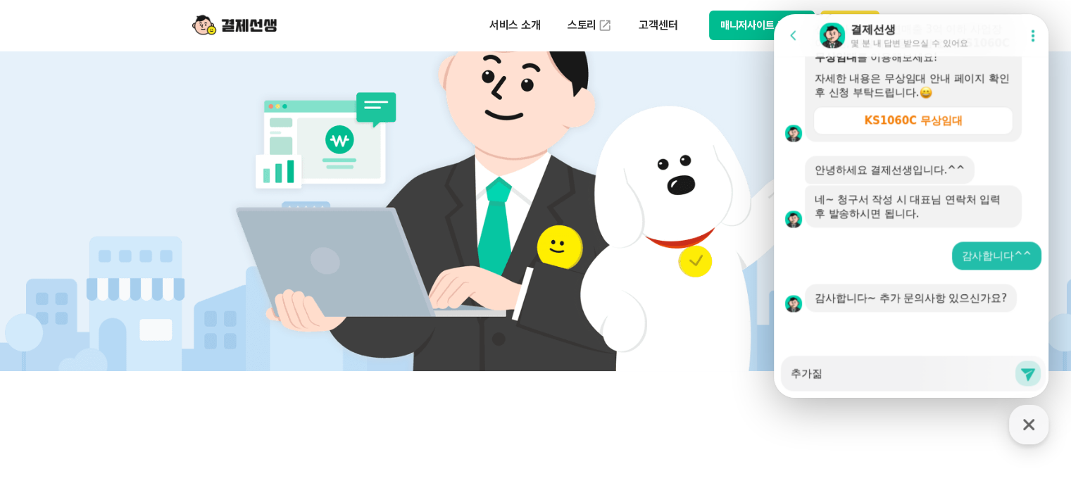
type textarea "x"
type textarea "추가질문"
type textarea "x"
type textarea "추가질문ㄷ"
type textarea "x"
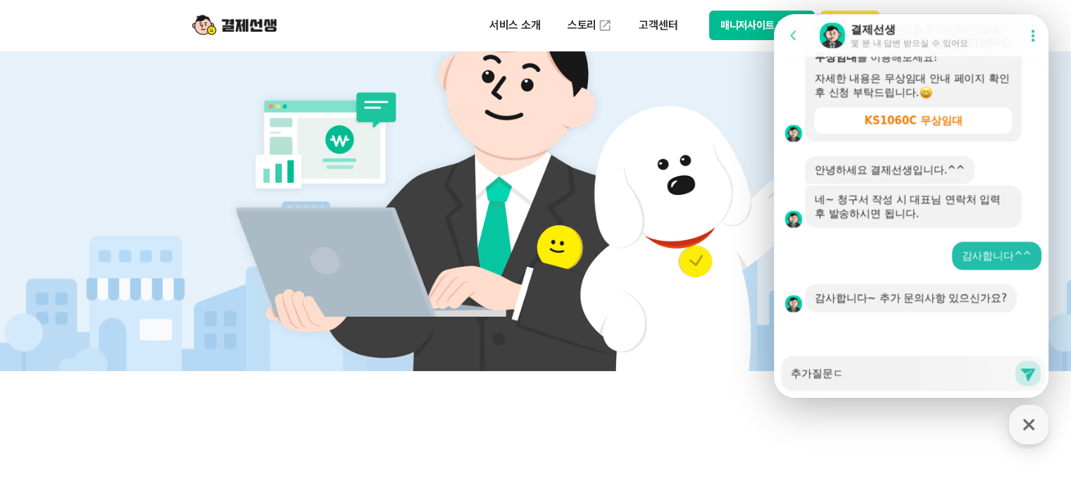
type textarea "추가질문드"
type textarea "x"
type textarea "추가질문들"
type textarea "x"
type textarea "추가질문드리"
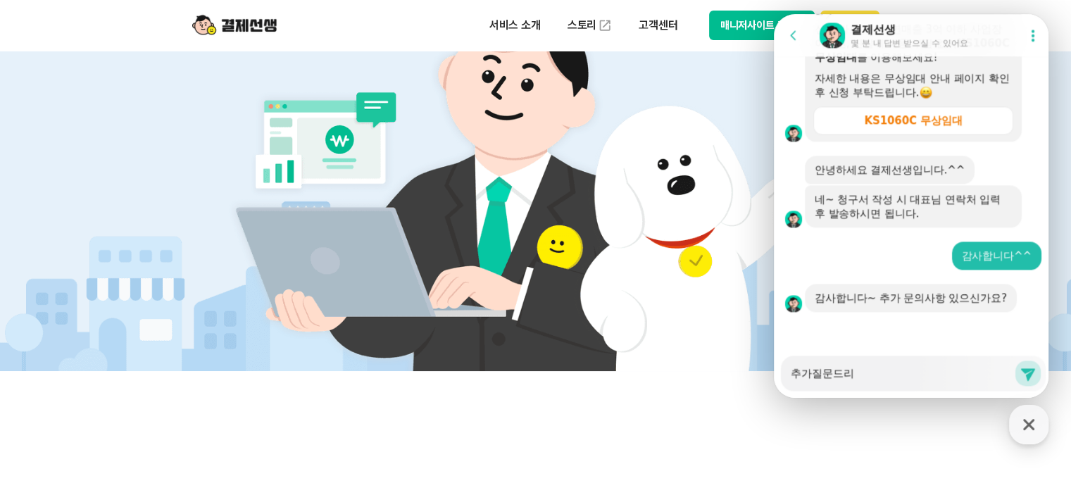
type textarea "x"
type textarea "추가질문드립"
type textarea "x"
type textarea "추가질문드립ㄴ"
type textarea "x"
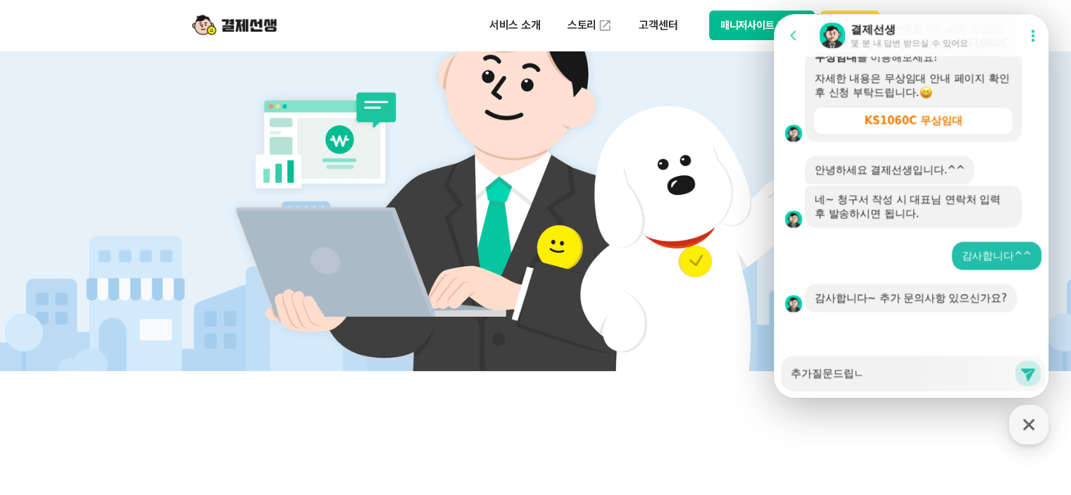
type textarea "추가질문드립니"
type textarea "x"
type textarea "추가질문드립니다"
type textarea "x"
type textarea "추가질문드립니다."
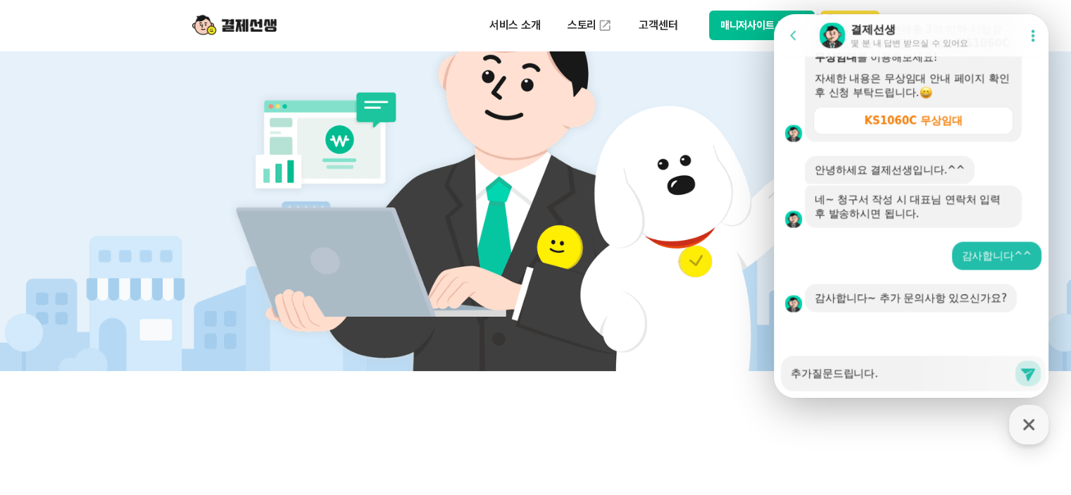
type textarea "x"
type textarea "추가질문드립니다."
type textarea "x"
type textarea "추가질문드립니다. ㅊ"
type textarea "x"
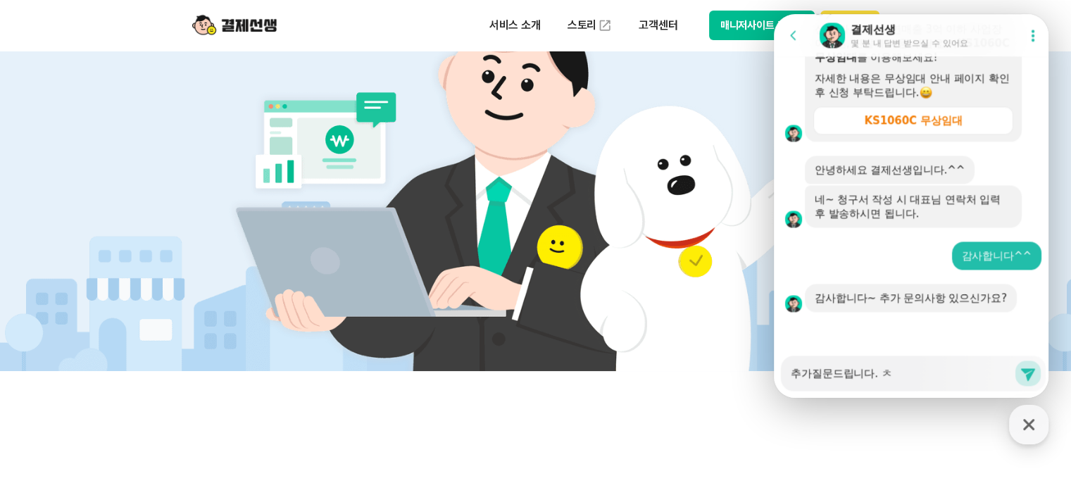
type textarea "추가질문드립니다. 처"
type textarea "x"
type textarea "추가질문드립니다. 청"
type textarea "x"
type textarea "추가질문드립니다. 청ㄱ"
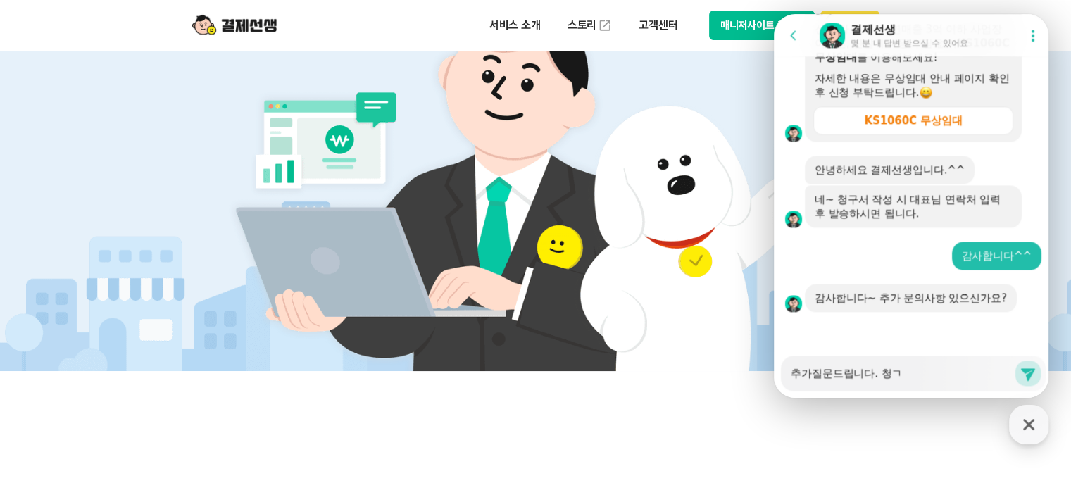
type textarea "x"
type textarea "추가질문드립니다. [GEOGRAPHIC_DATA]"
type textarea "x"
type textarea "추가질문드립니다. [GEOGRAPHIC_DATA]"
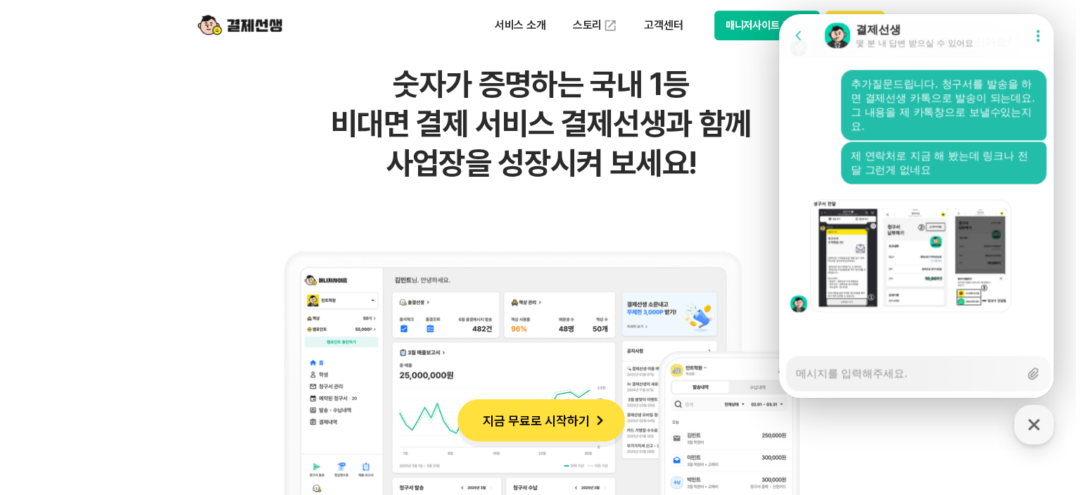
scroll to position [2292, 0]
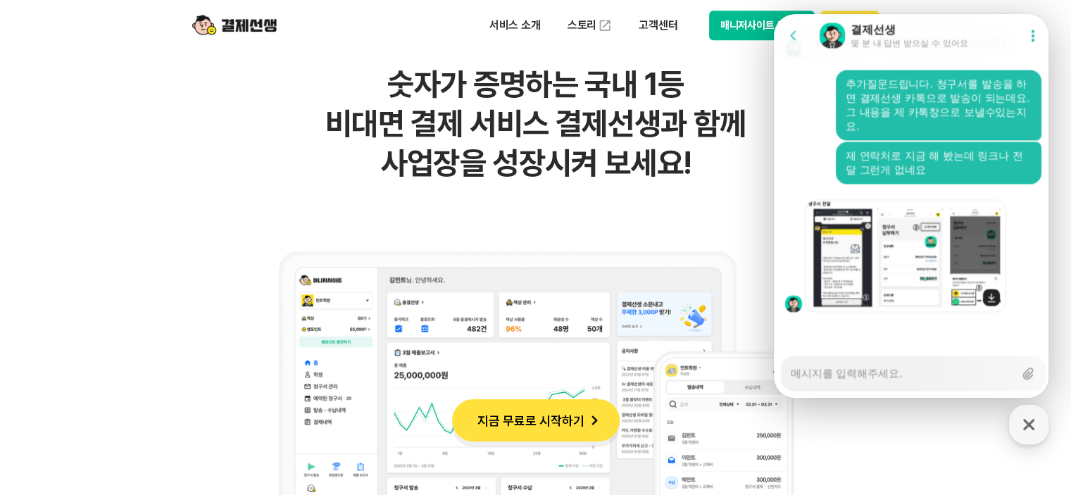
click at [843, 245] on img at bounding box center [905, 255] width 201 height 113
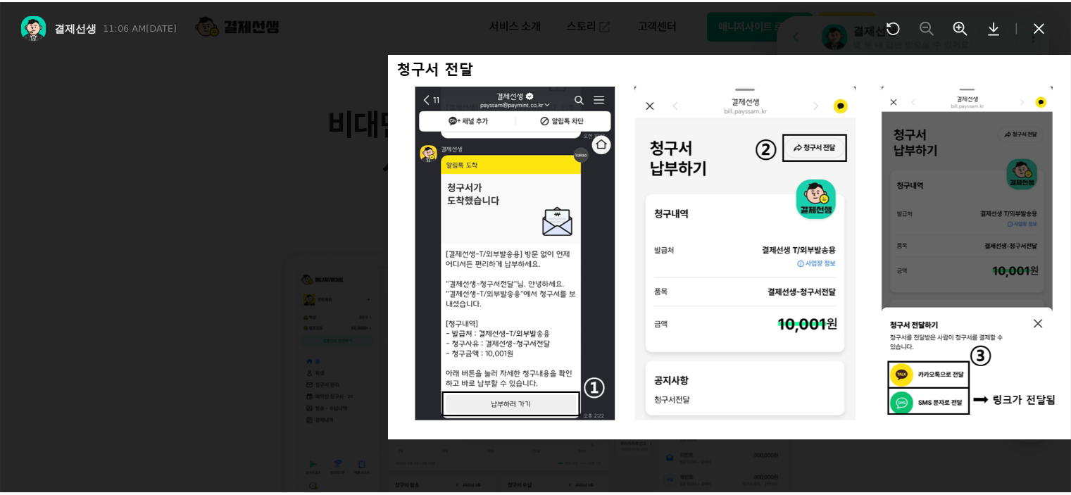
scroll to position [2348, 0]
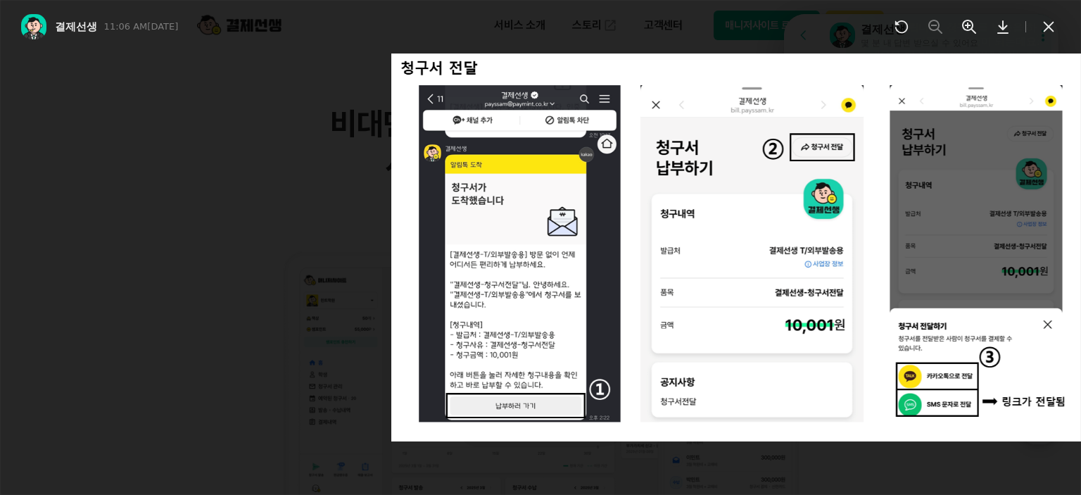
click at [1053, 29] on icon at bounding box center [1048, 26] width 17 height 17
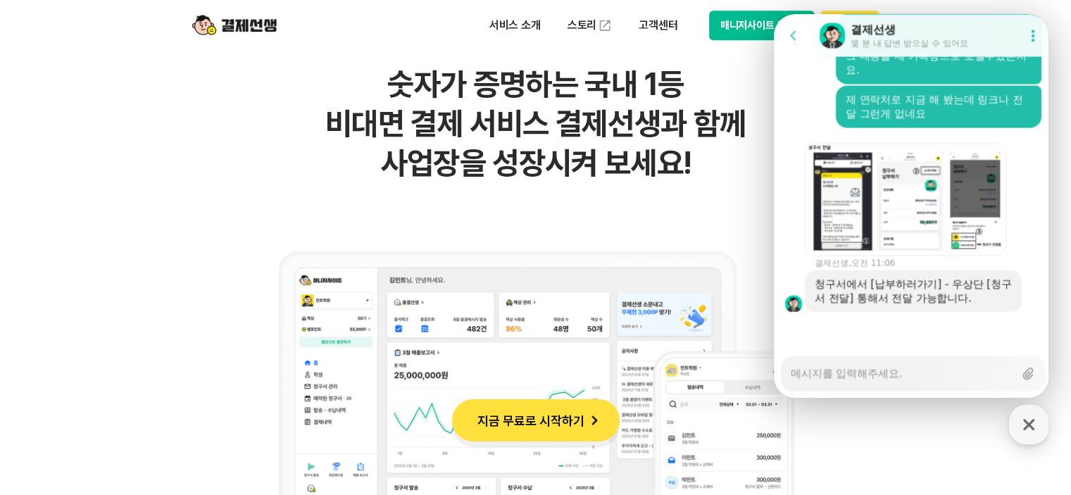
click at [895, 370] on textarea "Messenger Input Textarea" at bounding box center [902, 368] width 223 height 24
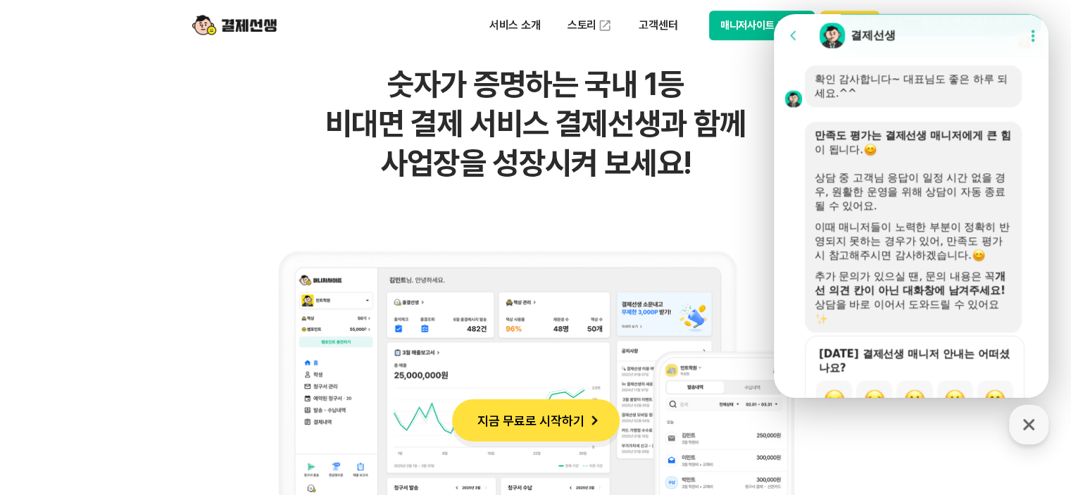
scroll to position [2779, 0]
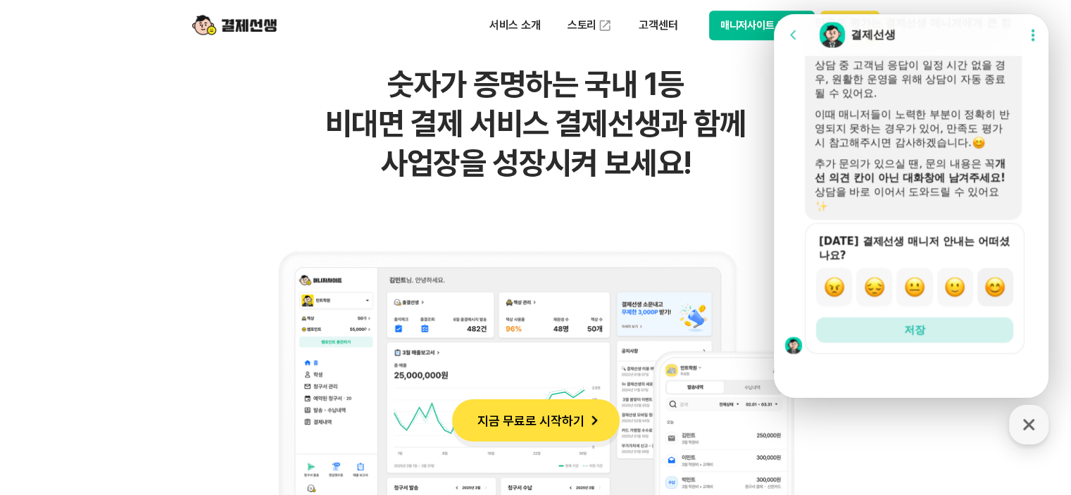
click at [988, 292] on img "button" at bounding box center [994, 287] width 21 height 21
click at [936, 332] on button "저장" at bounding box center [914, 329] width 197 height 25
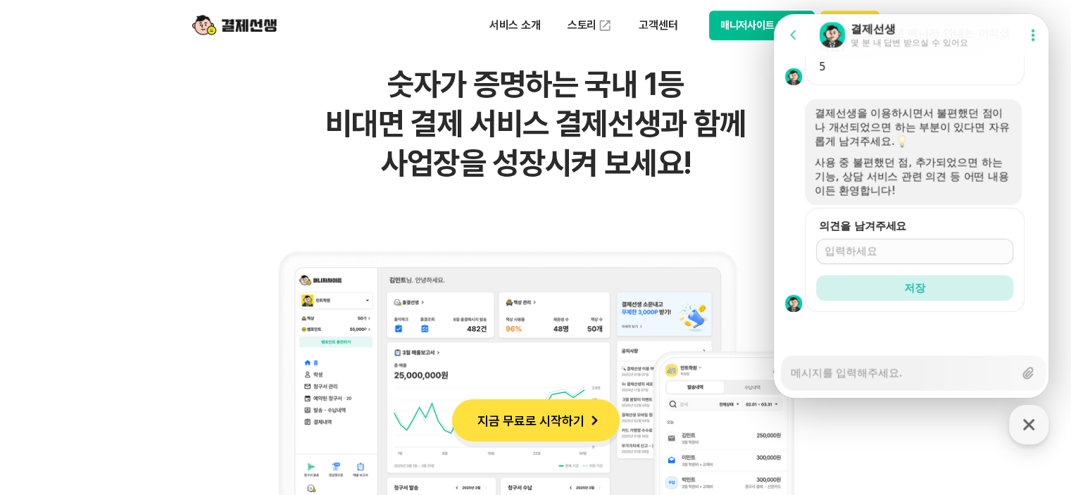
scroll to position [2988, 0]
click at [934, 253] on input "의견을 남겨주세요" at bounding box center [914, 251] width 180 height 14
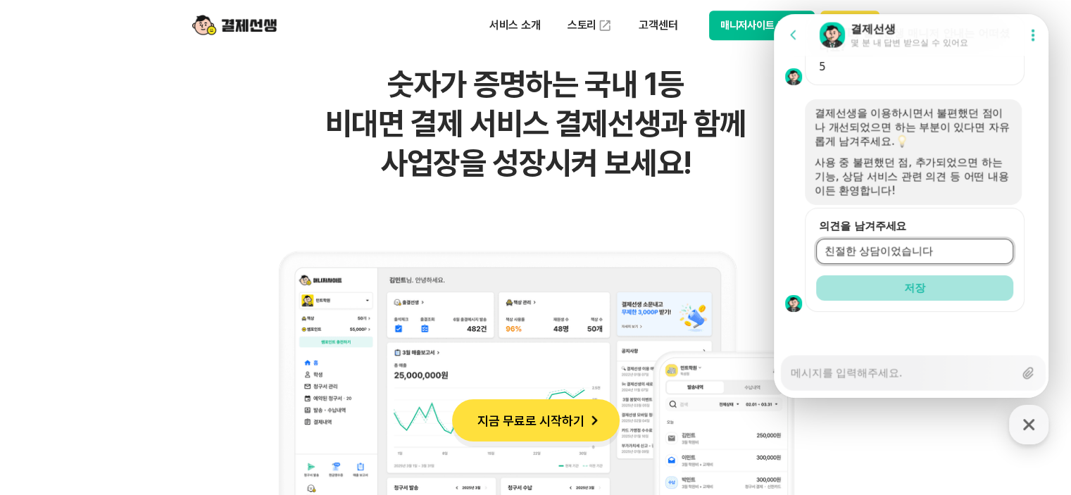
click at [914, 282] on span "저장" at bounding box center [914, 288] width 21 height 14
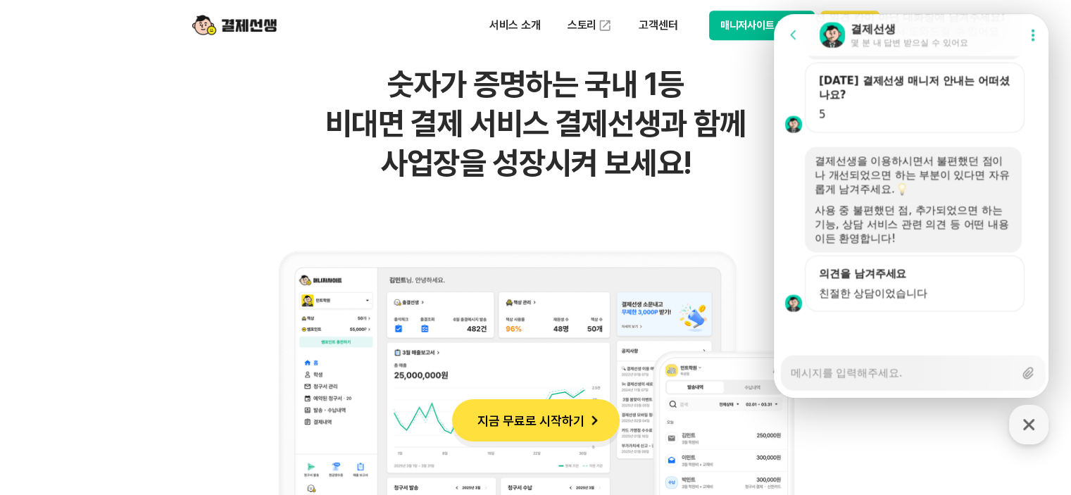
click at [237, 28] on img at bounding box center [234, 25] width 84 height 27
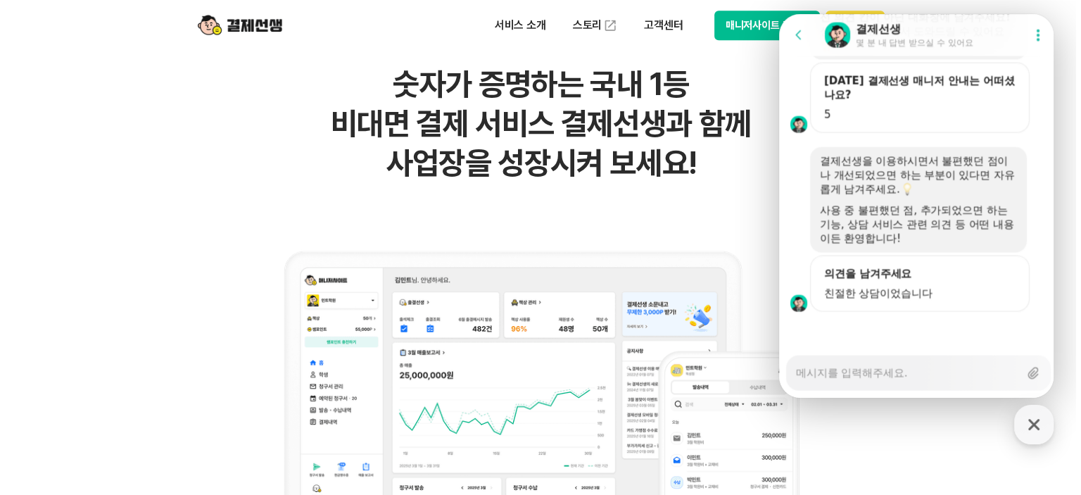
scroll to position [0, 0]
